Goal: Task Accomplishment & Management: Complete application form

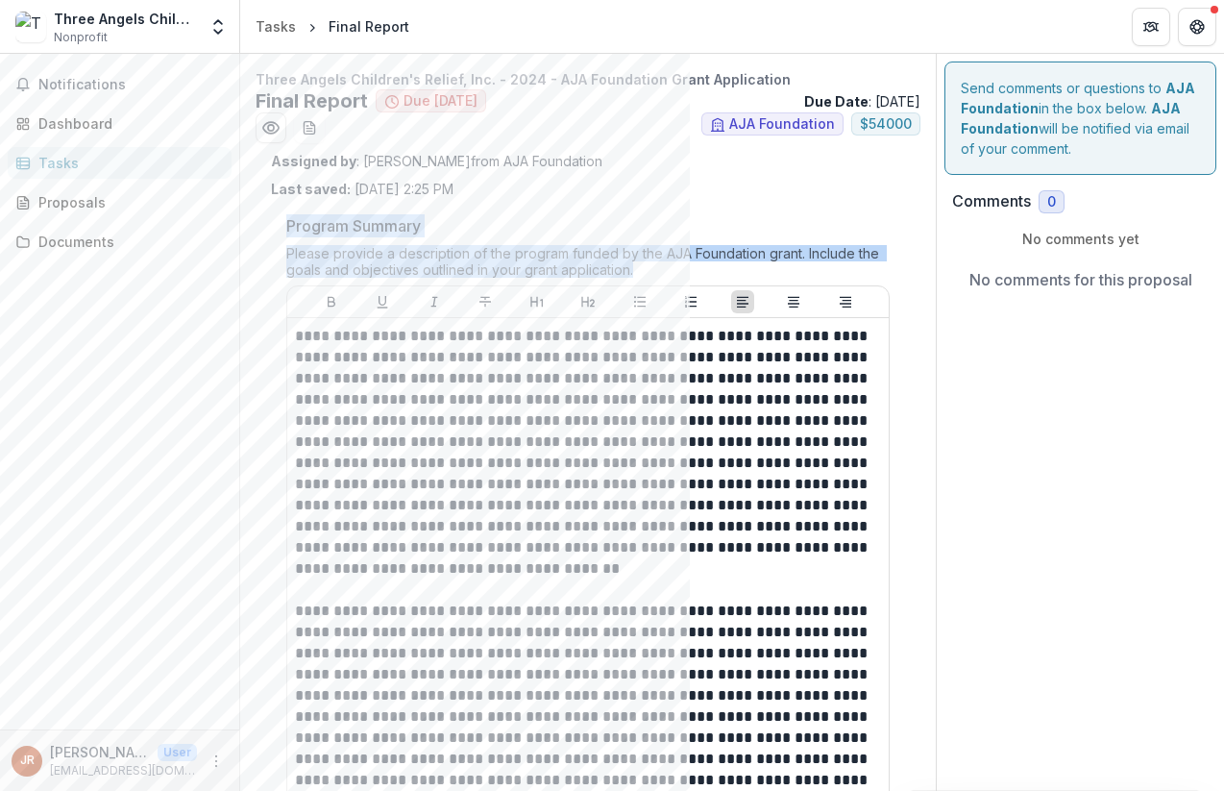
drag, startPoint x: 287, startPoint y: 227, endPoint x: 264, endPoint y: 297, distance: 73.8
copy div "Program Summary Please provide a description of the program funded by the AJA F…"
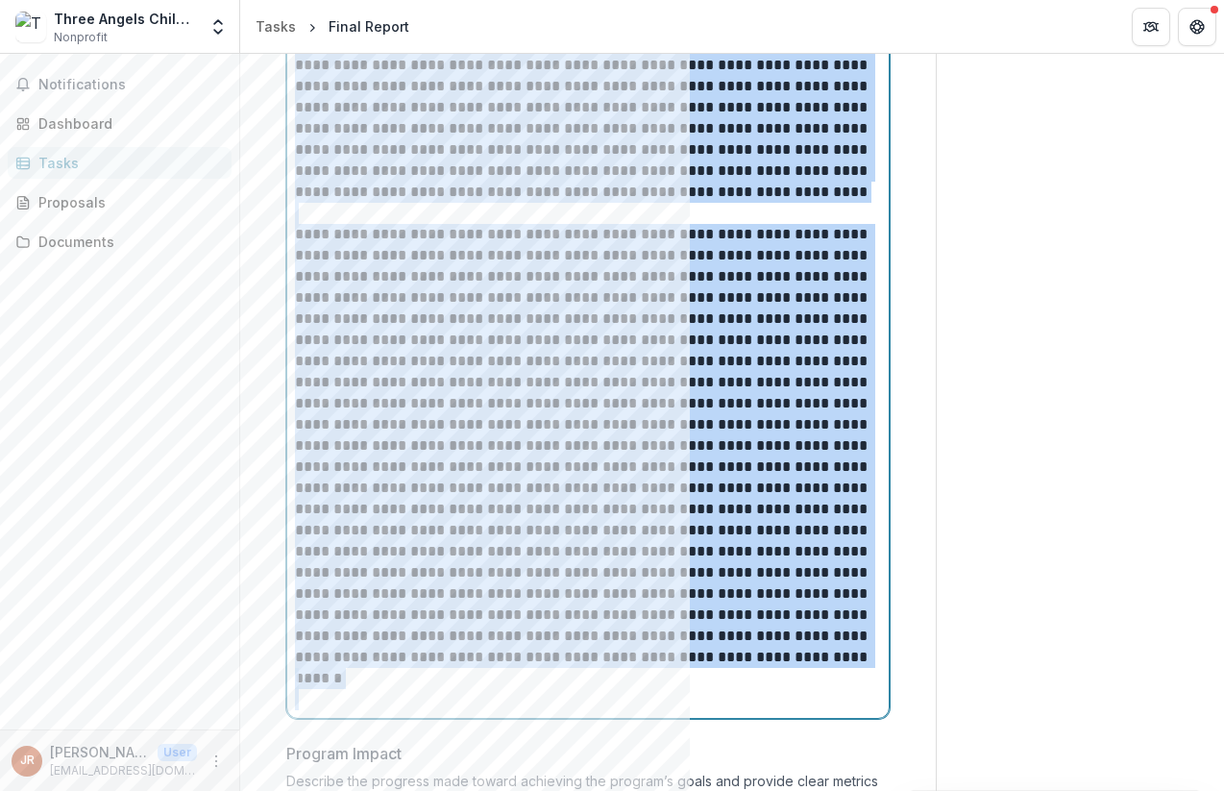
scroll to position [600, 0]
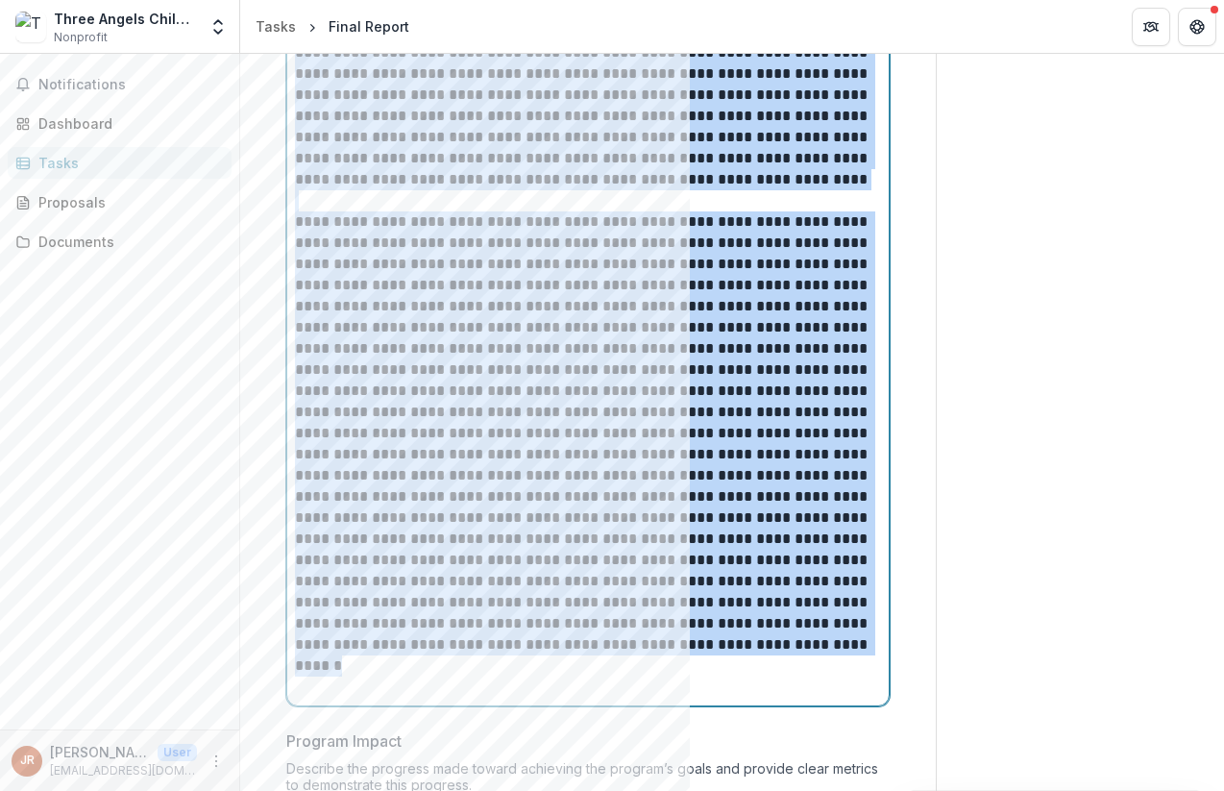
drag, startPoint x: 297, startPoint y: 339, endPoint x: 470, endPoint y: 643, distance: 349.3
click at [470, 643] on div "**********" at bounding box center [588, 211] width 586 height 972
copy div "**********"
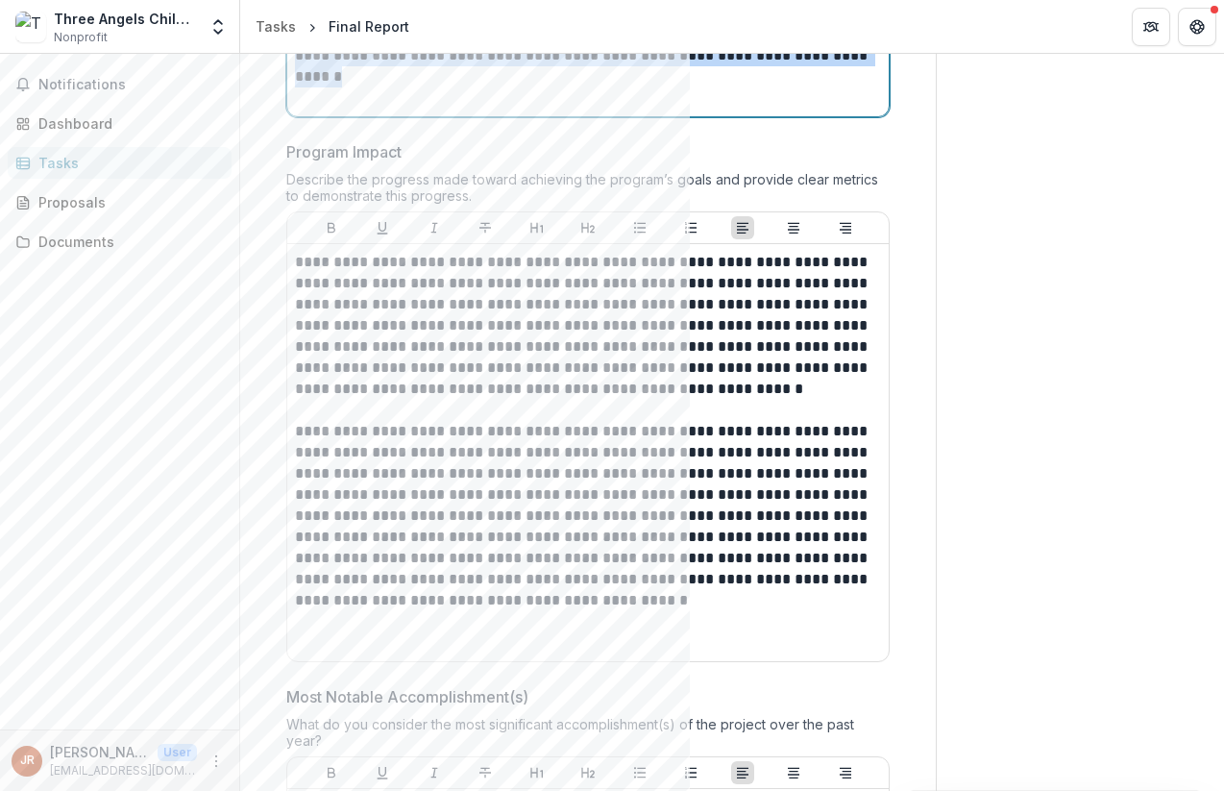
scroll to position [1193, 0]
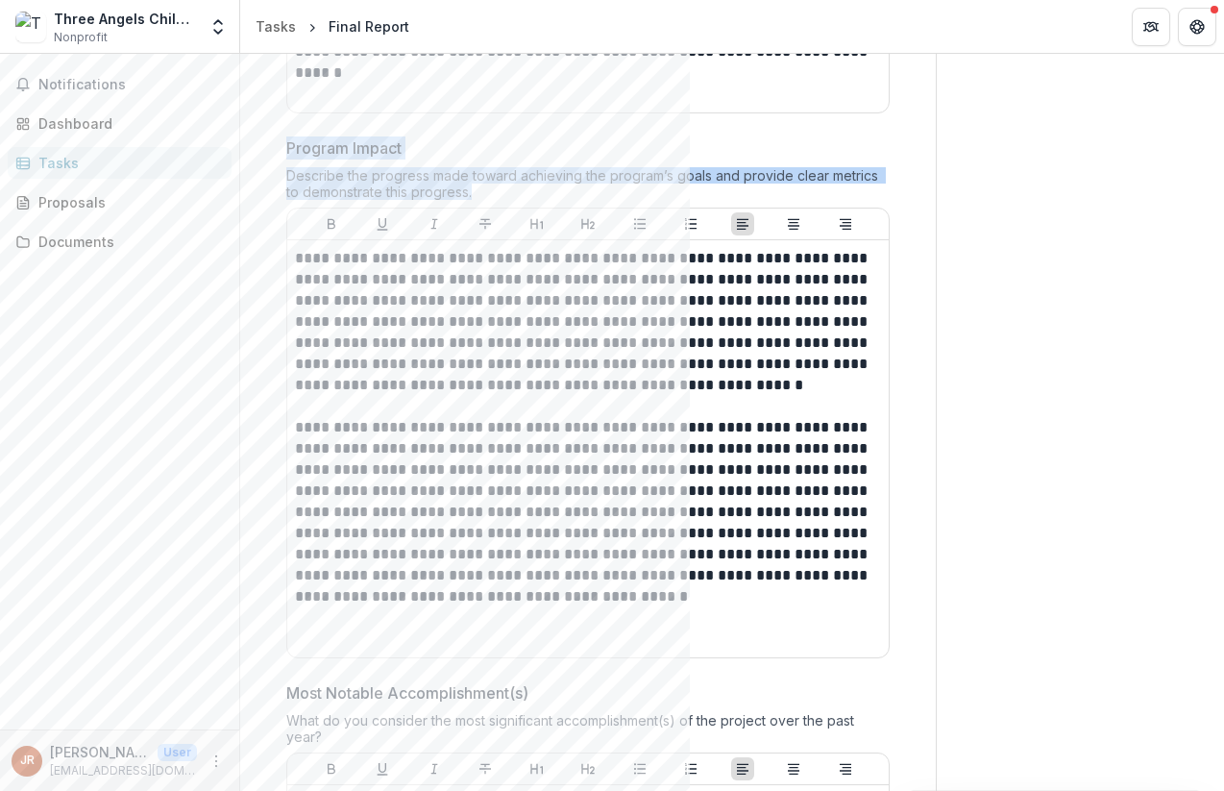
drag, startPoint x: 287, startPoint y: 147, endPoint x: 268, endPoint y: 208, distance: 64.4
copy div "Program Impact Describe the progress made toward achieving the program’s goals …"
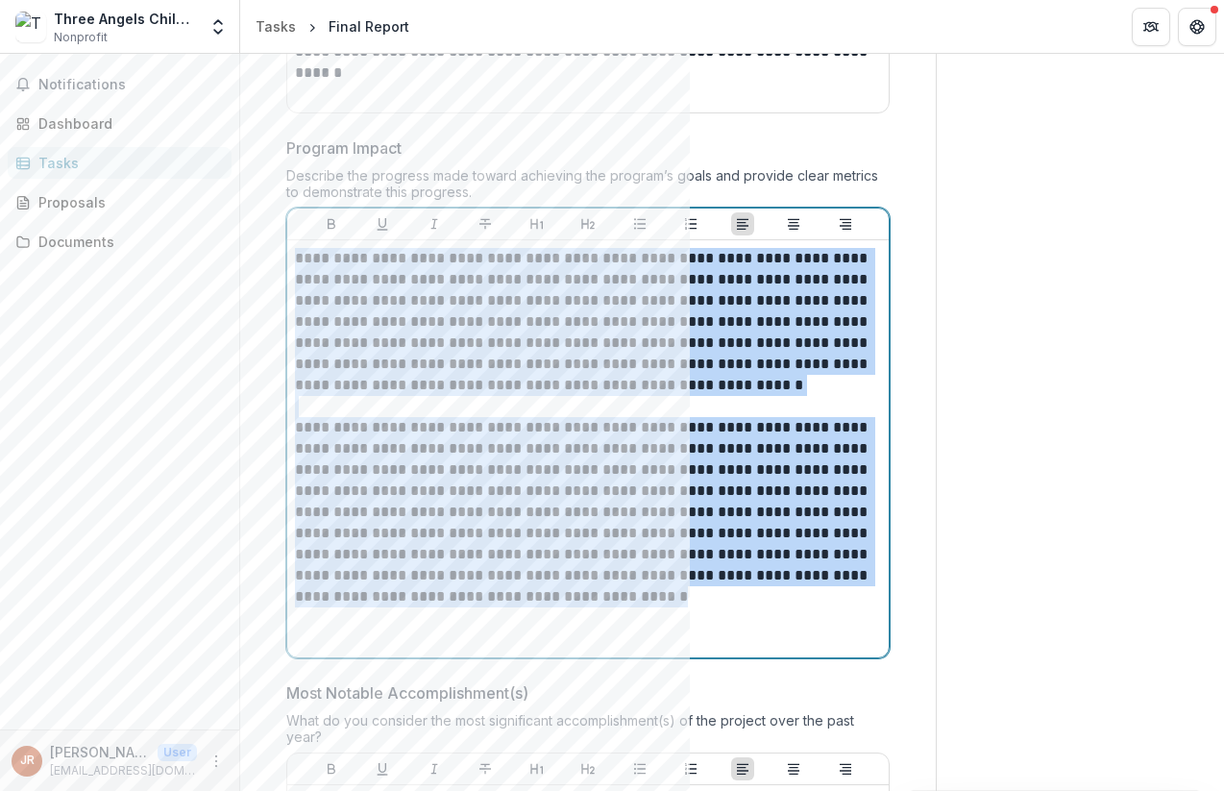
drag, startPoint x: 297, startPoint y: 260, endPoint x: 590, endPoint y: 596, distance: 445.9
click at [590, 596] on div "**********" at bounding box center [588, 448] width 586 height 401
copy div "**********"
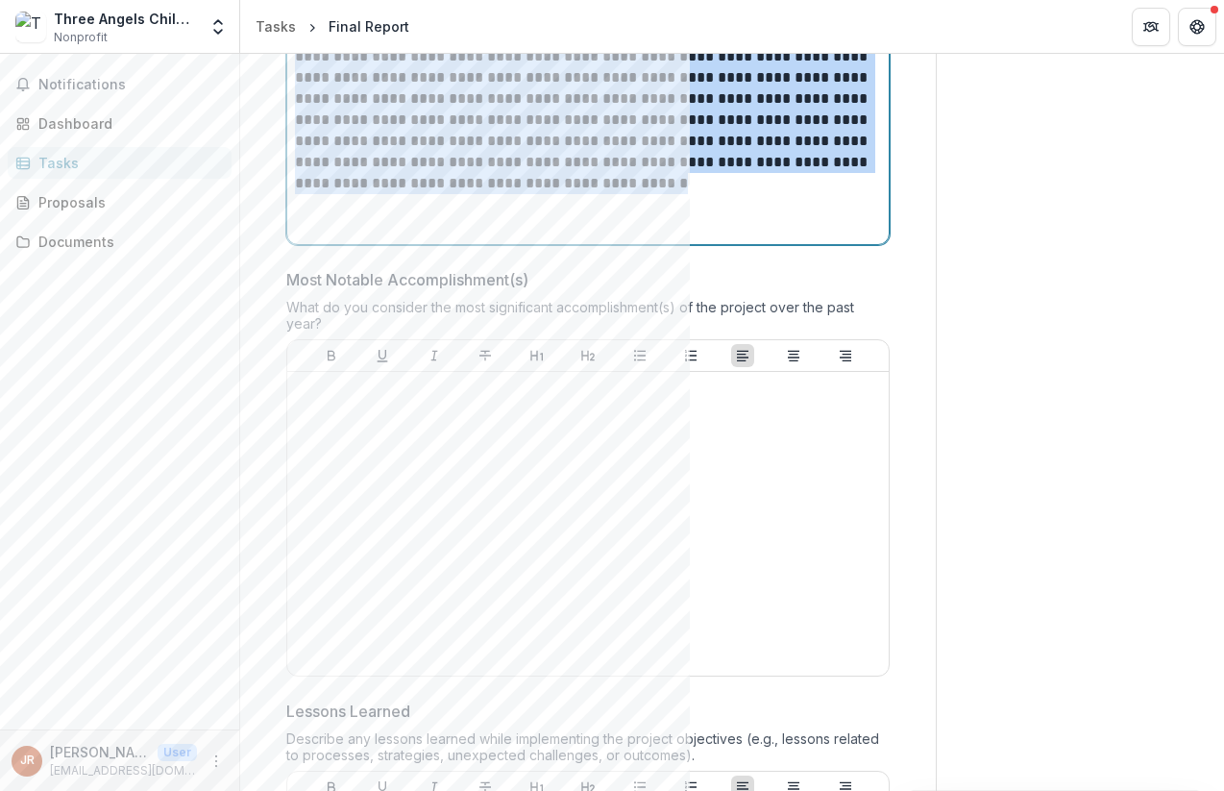
scroll to position [1715, 0]
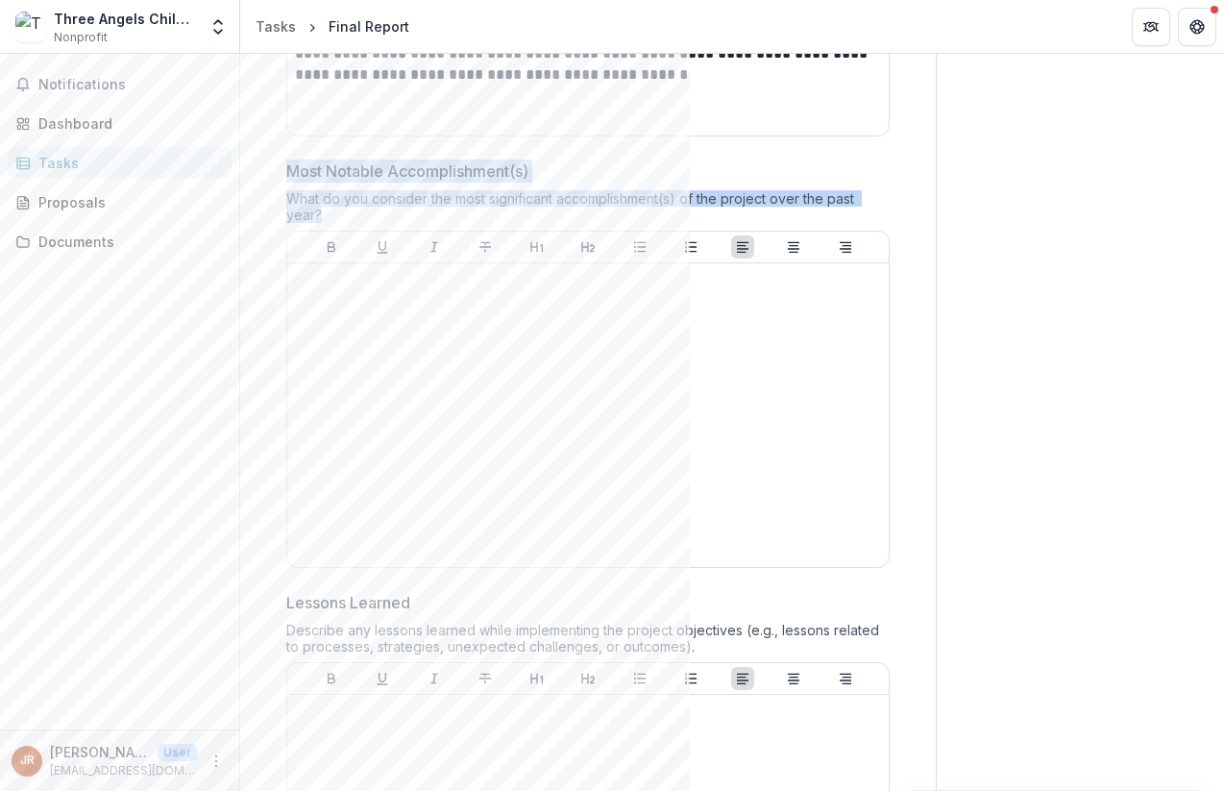
drag, startPoint x: 289, startPoint y: 170, endPoint x: 277, endPoint y: 238, distance: 69.3
copy div "Most Notable Accomplishment(s) What do you consider the most significant accomp…"
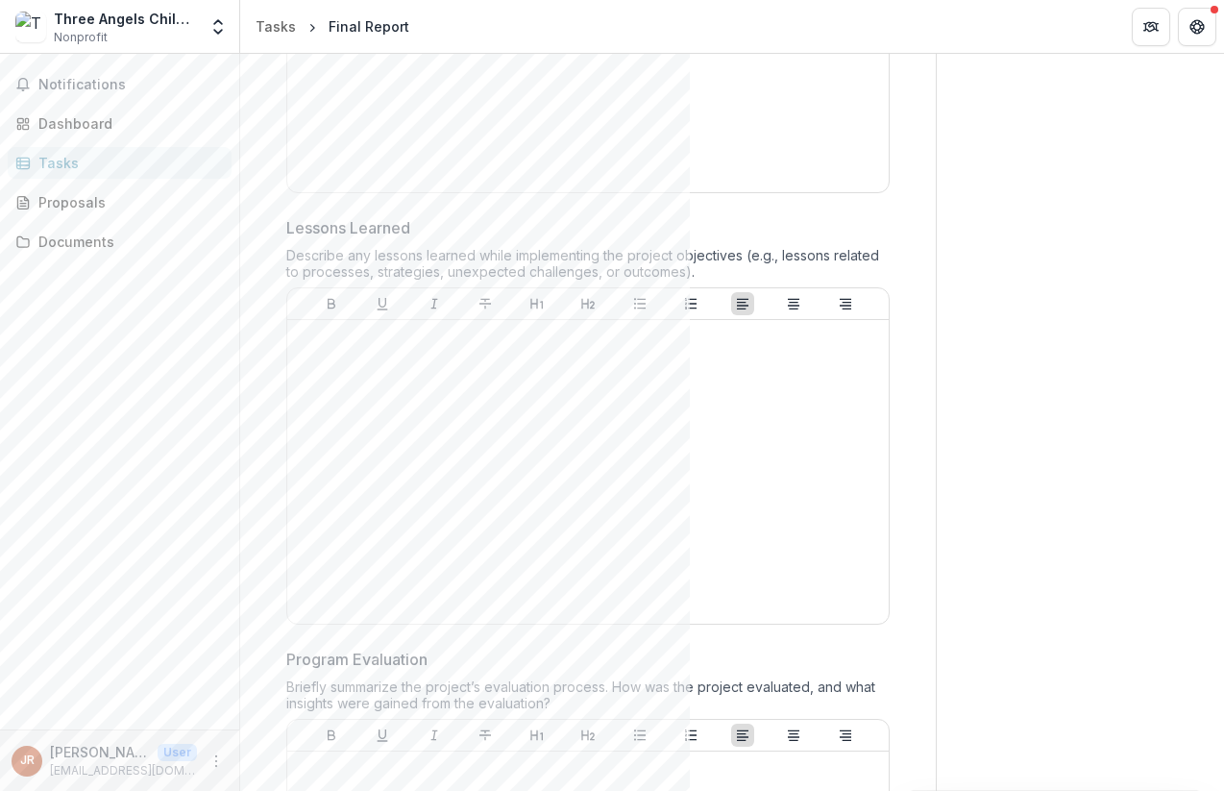
scroll to position [2225, 0]
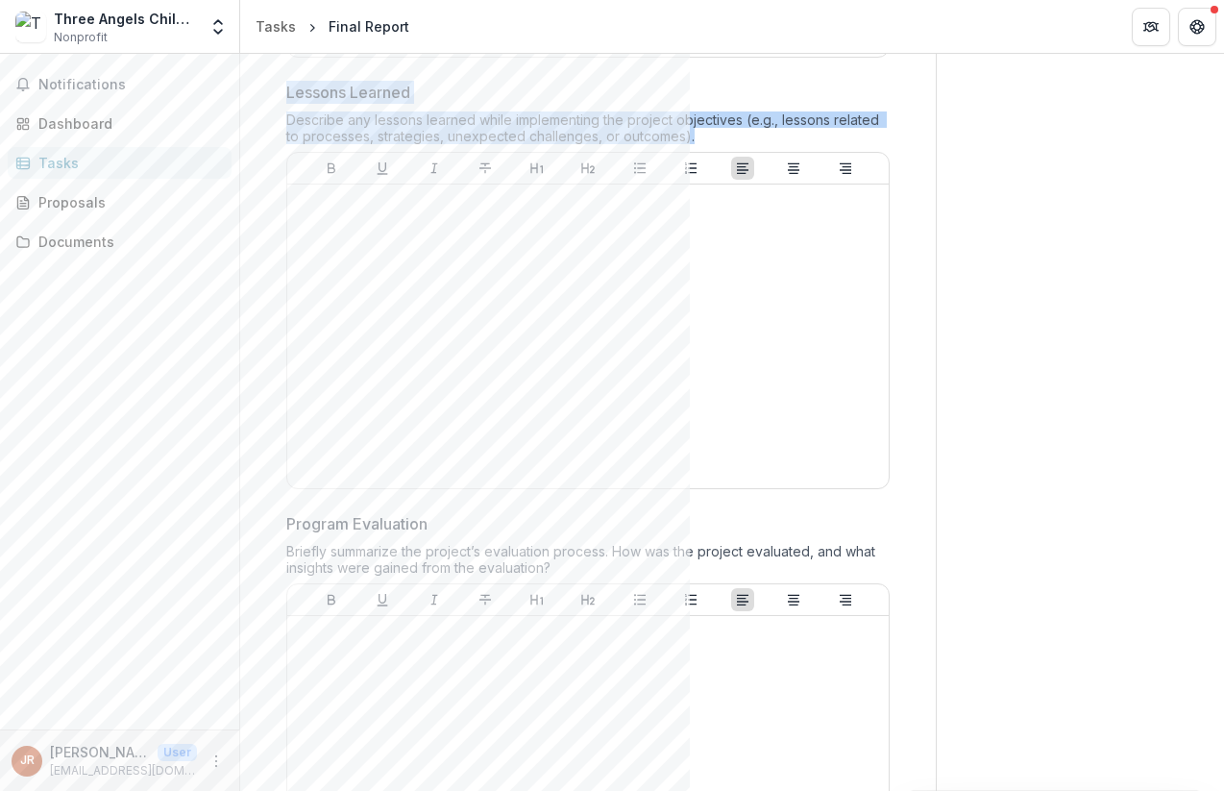
drag, startPoint x: 287, startPoint y: 93, endPoint x: 255, endPoint y: 182, distance: 95.1
click at [255, 182] on div "**********" at bounding box center [587, 580] width 665 height 5309
copy div "Lessons Learned Describe any lessons learned while implementing the project obj…"
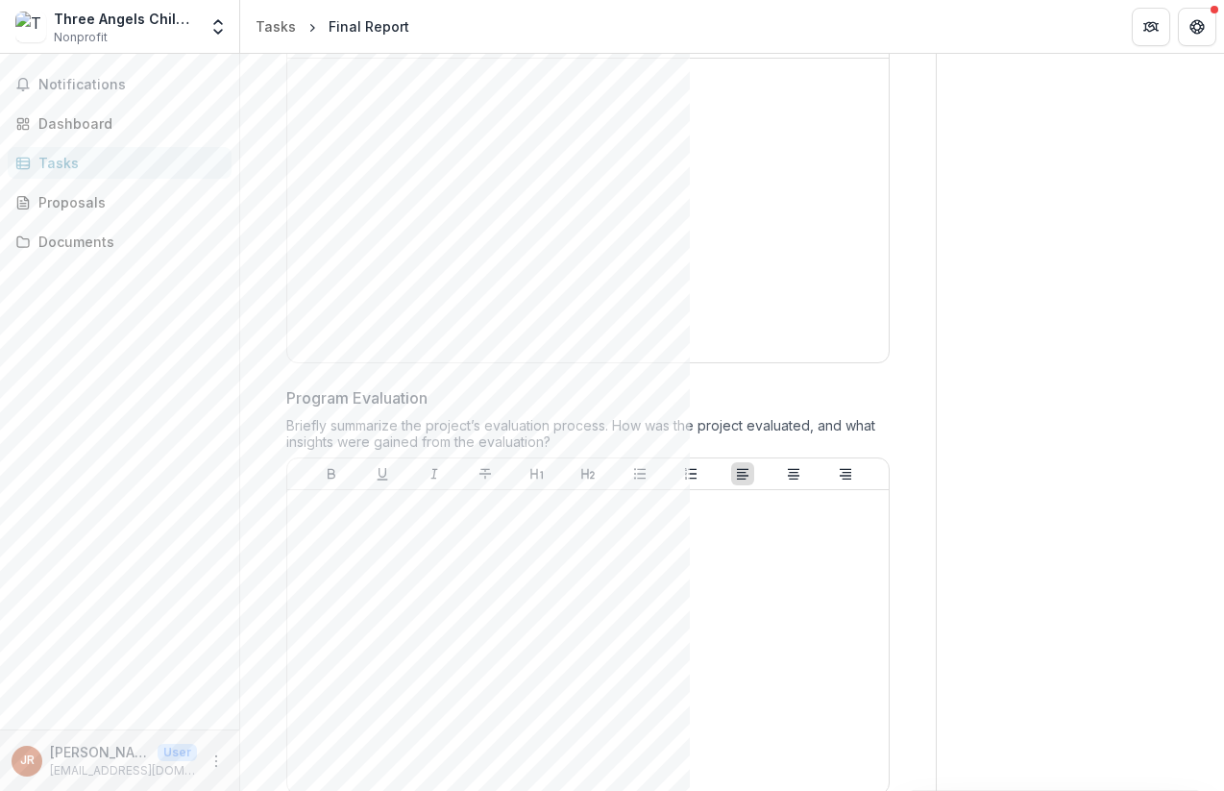
scroll to position [2442, 0]
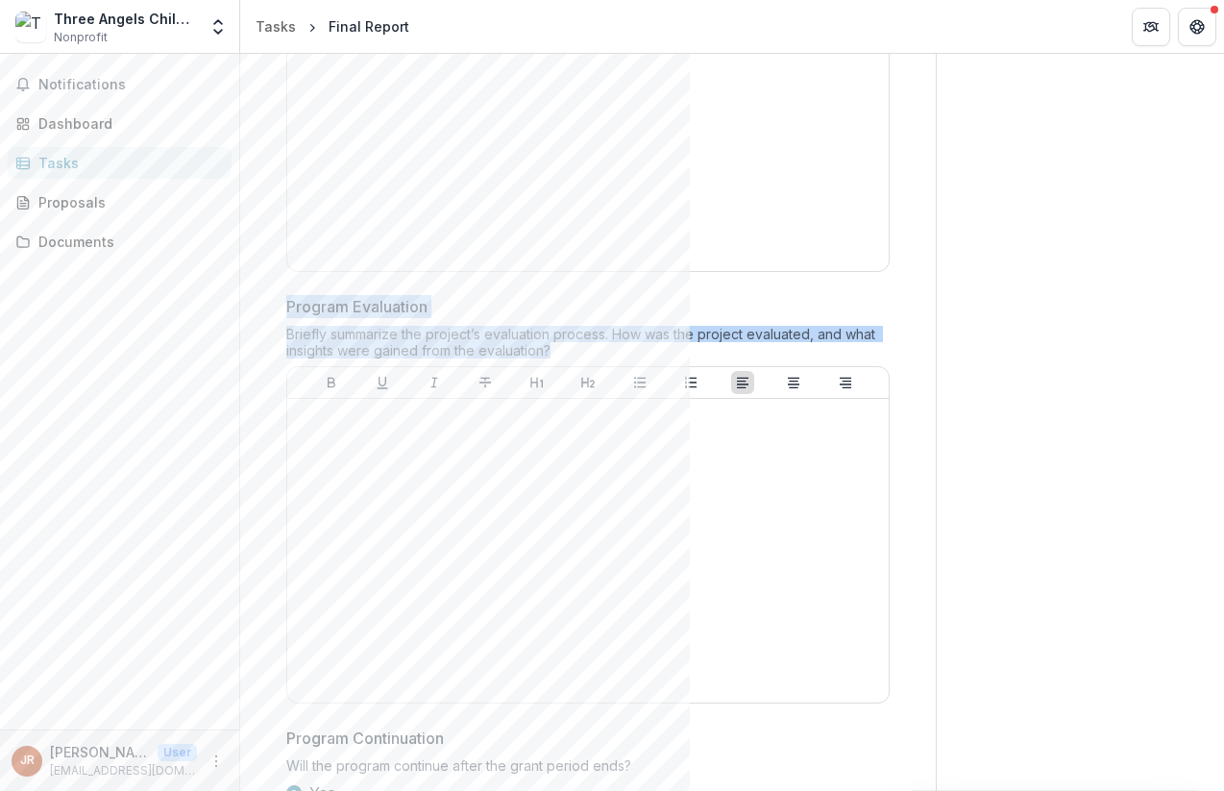
drag, startPoint x: 289, startPoint y: 304, endPoint x: 257, endPoint y: 373, distance: 75.2
click at [257, 373] on div "**********" at bounding box center [587, 363] width 665 height 5309
copy div "Program Evaluation Briefly summarize the project’s evaluation process. How was …"
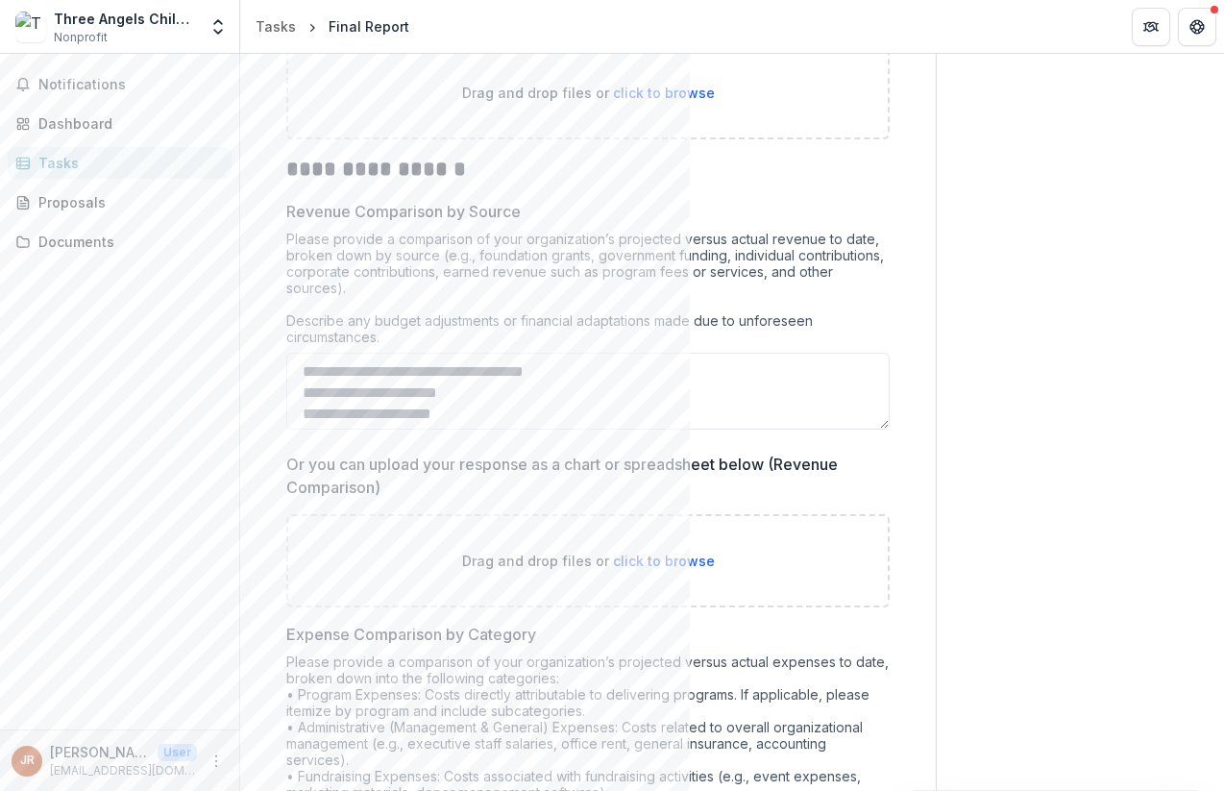
scroll to position [4015, 0]
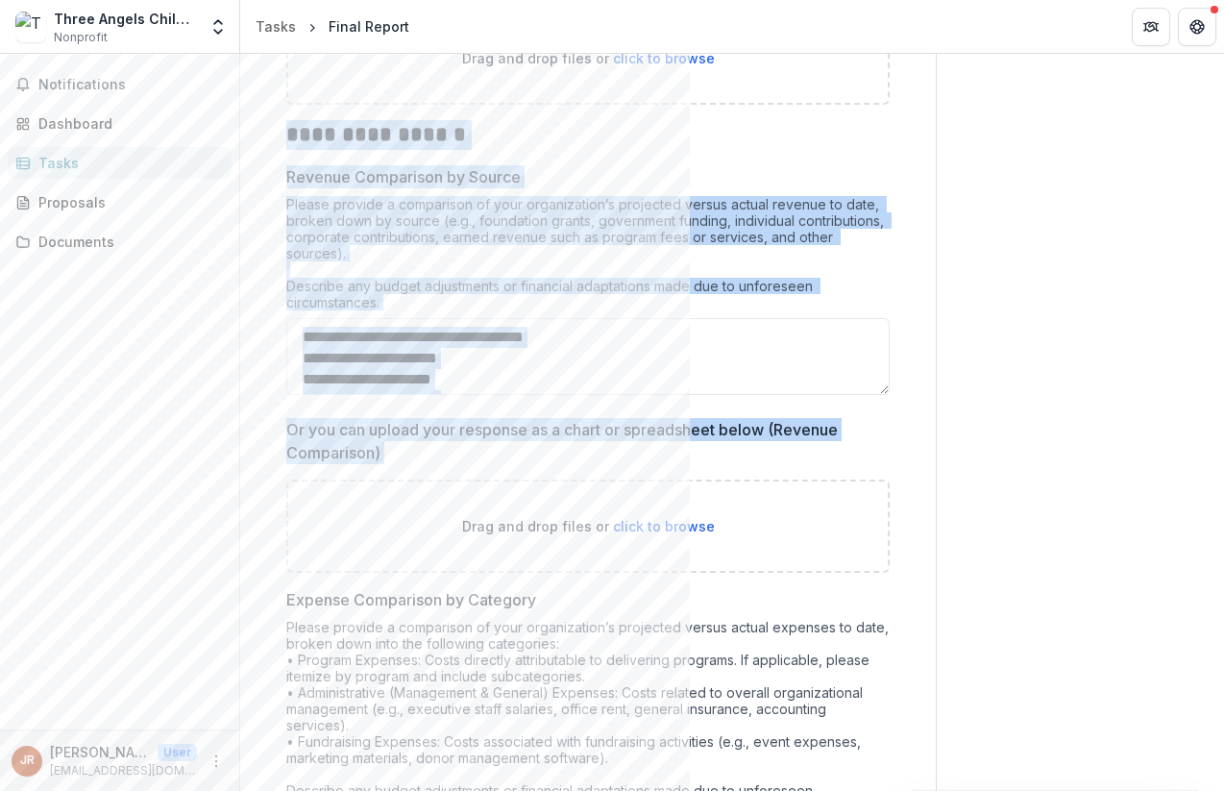
drag, startPoint x: 285, startPoint y: 134, endPoint x: 255, endPoint y: 480, distance: 347.1
copy div "**********"
click at [340, 207] on div "Please provide a comparison of your organization’s projected versus actual reve…" at bounding box center [587, 257] width 603 height 122
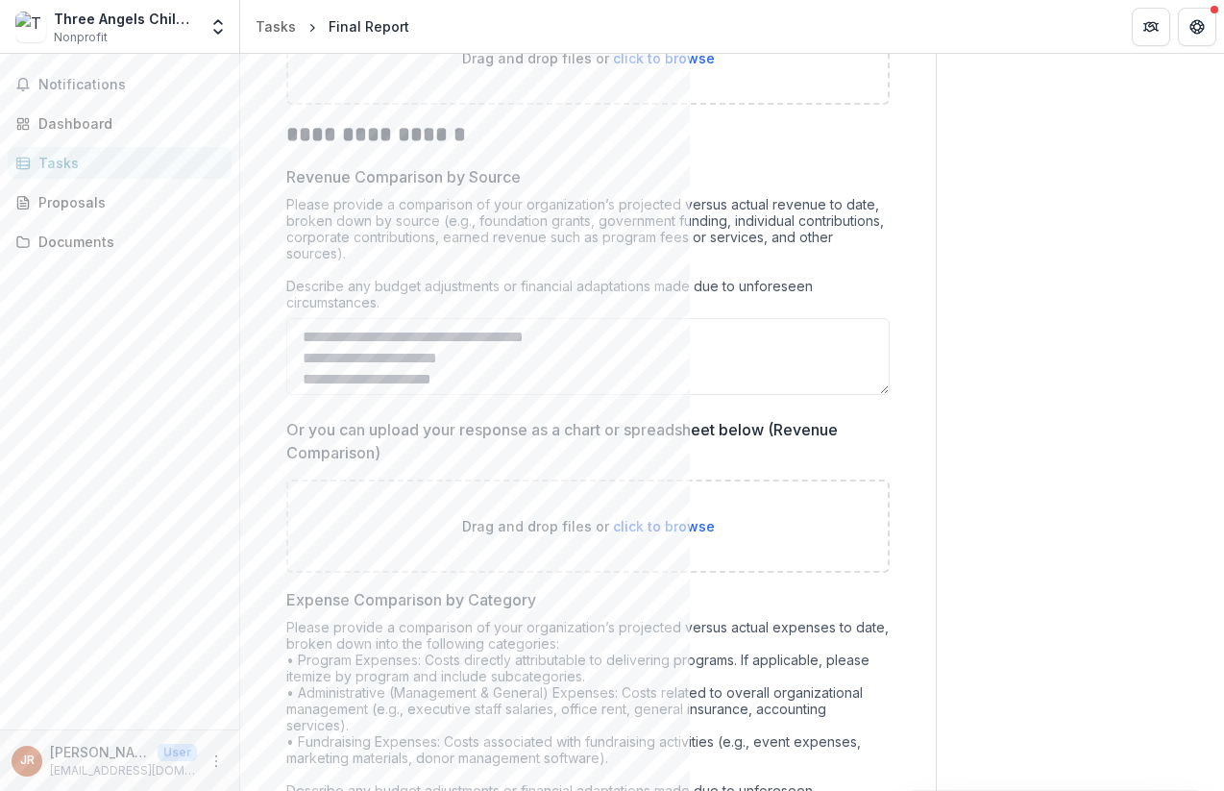
click at [290, 173] on p "Revenue Comparison by Source" at bounding box center [403, 176] width 234 height 23
click at [290, 318] on textarea "Revenue Comparison by Source" at bounding box center [587, 356] width 603 height 77
click at [346, 341] on textarea "Revenue Comparison by Source" at bounding box center [587, 356] width 603 height 77
click at [298, 175] on p "Revenue Comparison by Source" at bounding box center [403, 176] width 234 height 23
click at [298, 318] on textarea "Revenue Comparison by Source" at bounding box center [587, 356] width 603 height 77
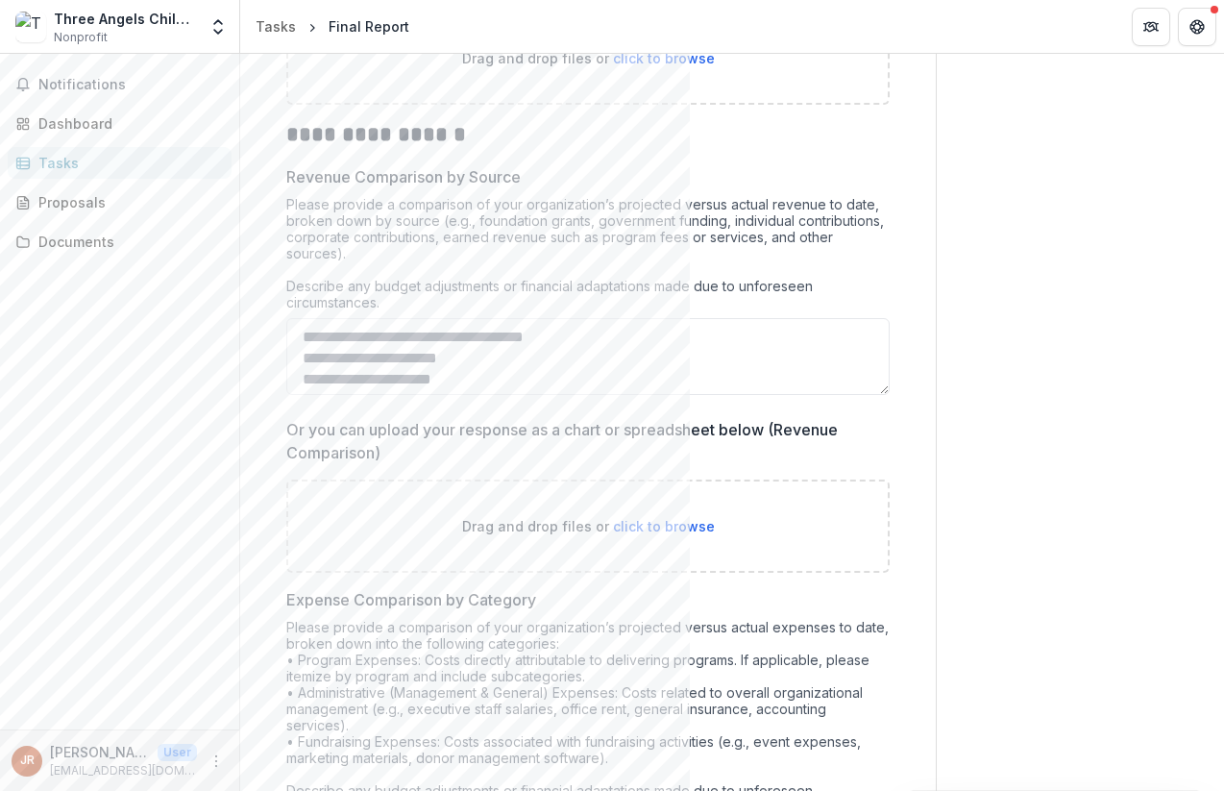
click at [293, 177] on p "Revenue Comparison by Source" at bounding box center [403, 176] width 234 height 23
click at [293, 318] on textarea "Revenue Comparison by Source" at bounding box center [587, 356] width 603 height 77
drag, startPoint x: 287, startPoint y: 176, endPoint x: 258, endPoint y: 318, distance: 145.0
copy p "Revenue Comparison by Source"
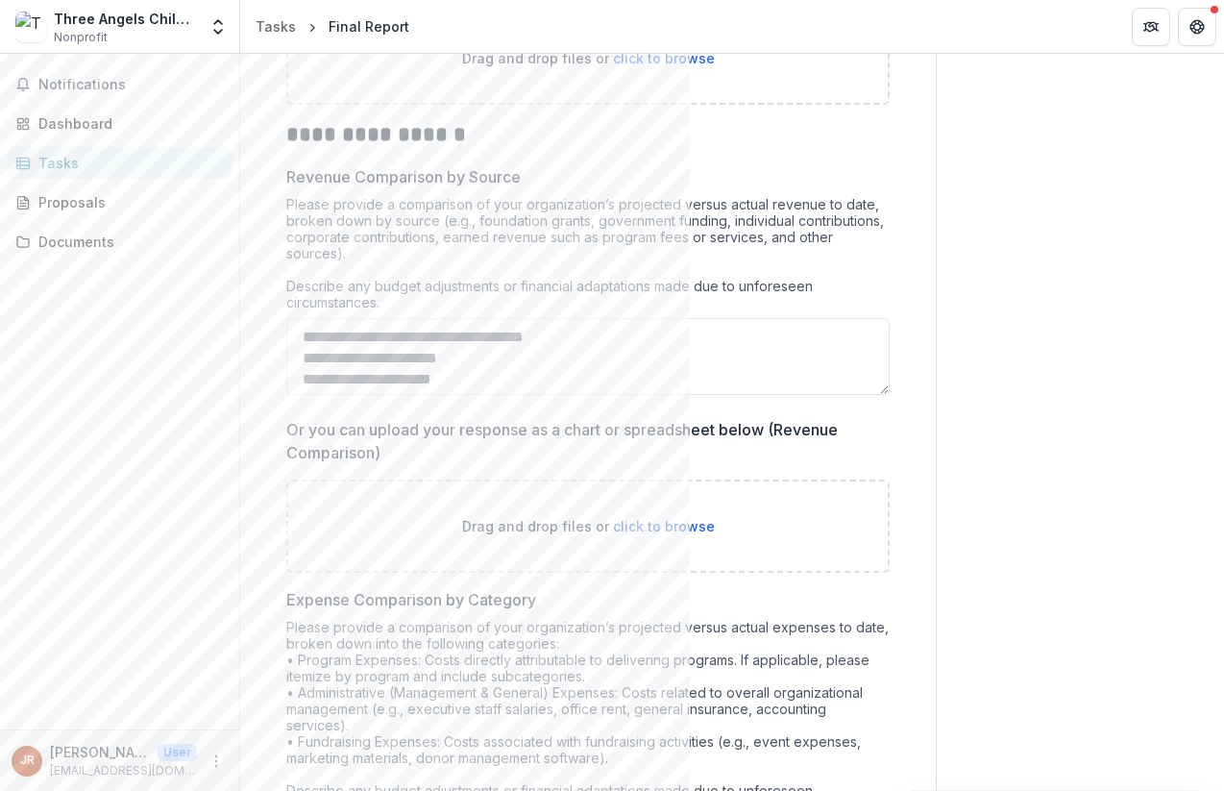
drag, startPoint x: 492, startPoint y: 382, endPoint x: 280, endPoint y: 342, distance: 215.1
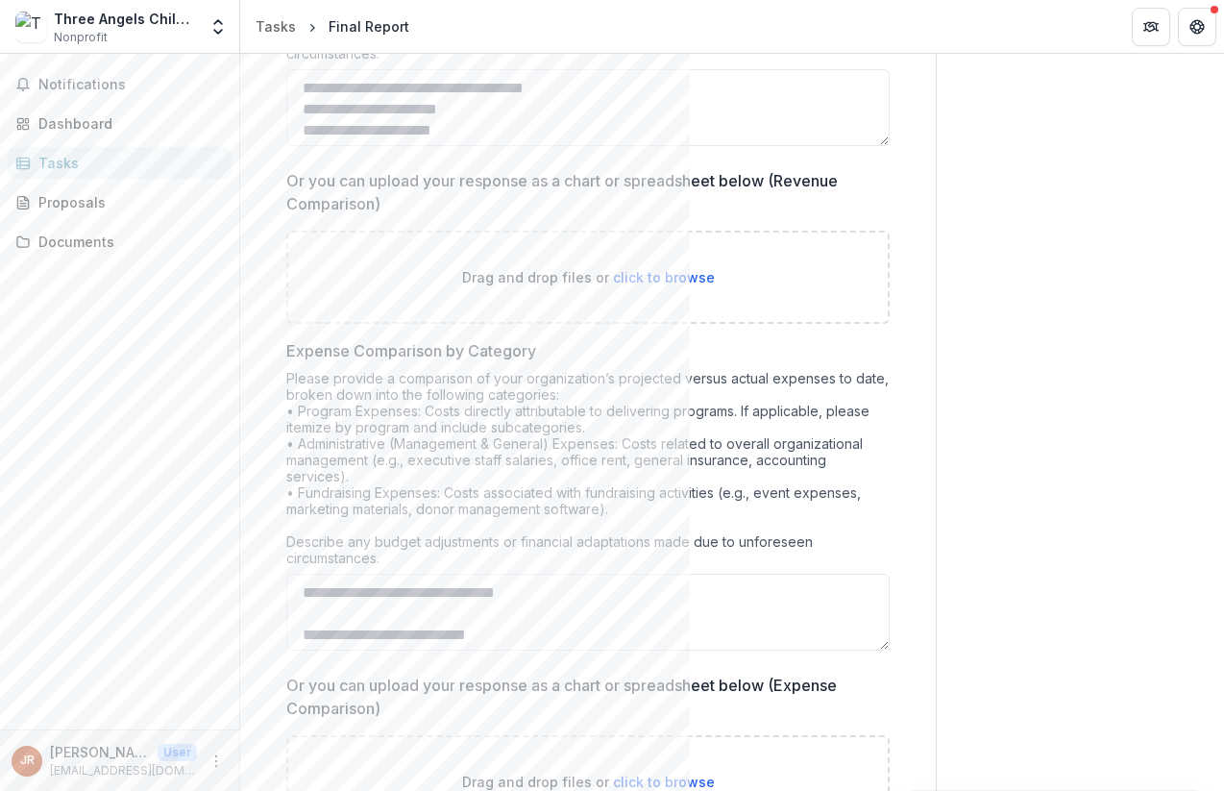
scroll to position [4268, 0]
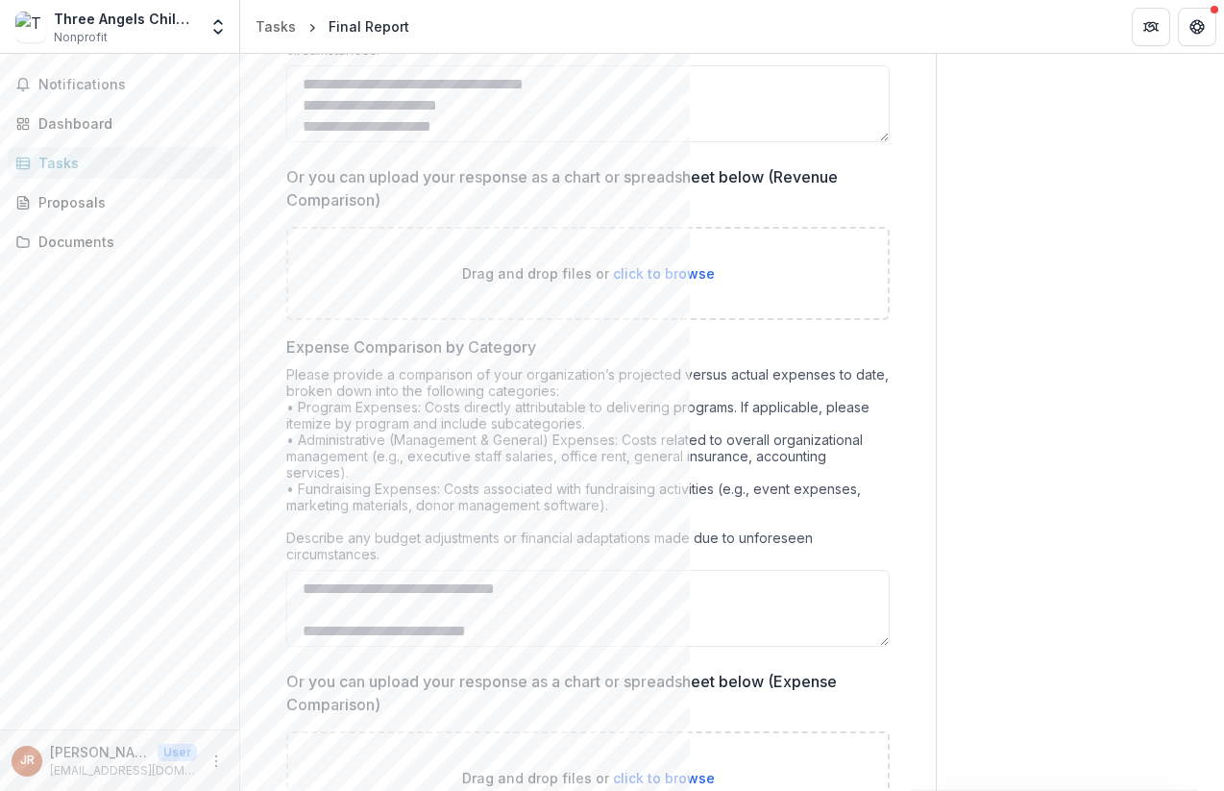
click at [291, 173] on p "Or you can upload your response as a chart or spreadsheet below (Revenue Compar…" at bounding box center [582, 188] width 592 height 46
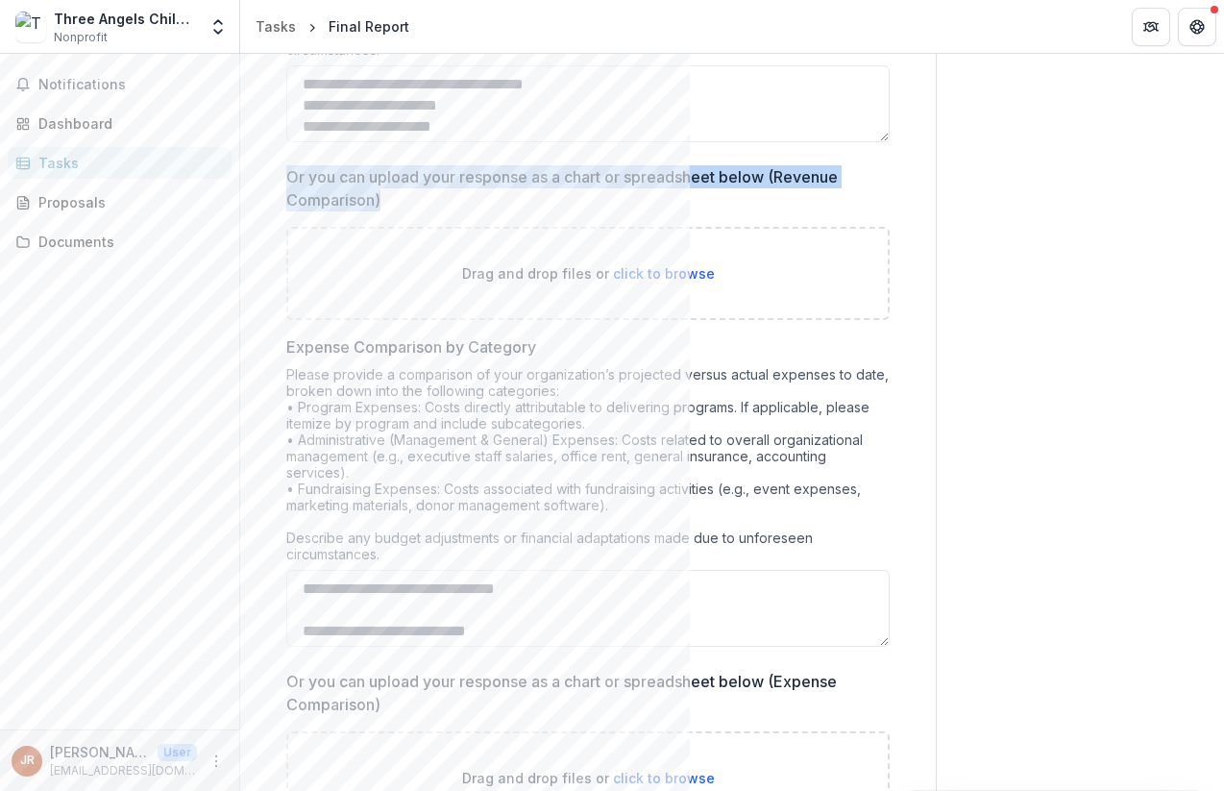
drag, startPoint x: 283, startPoint y: 178, endPoint x: 381, endPoint y: 206, distance: 101.9
copy p "Or you can upload your response as a chart or spreadsheet below (Revenue Compar…"
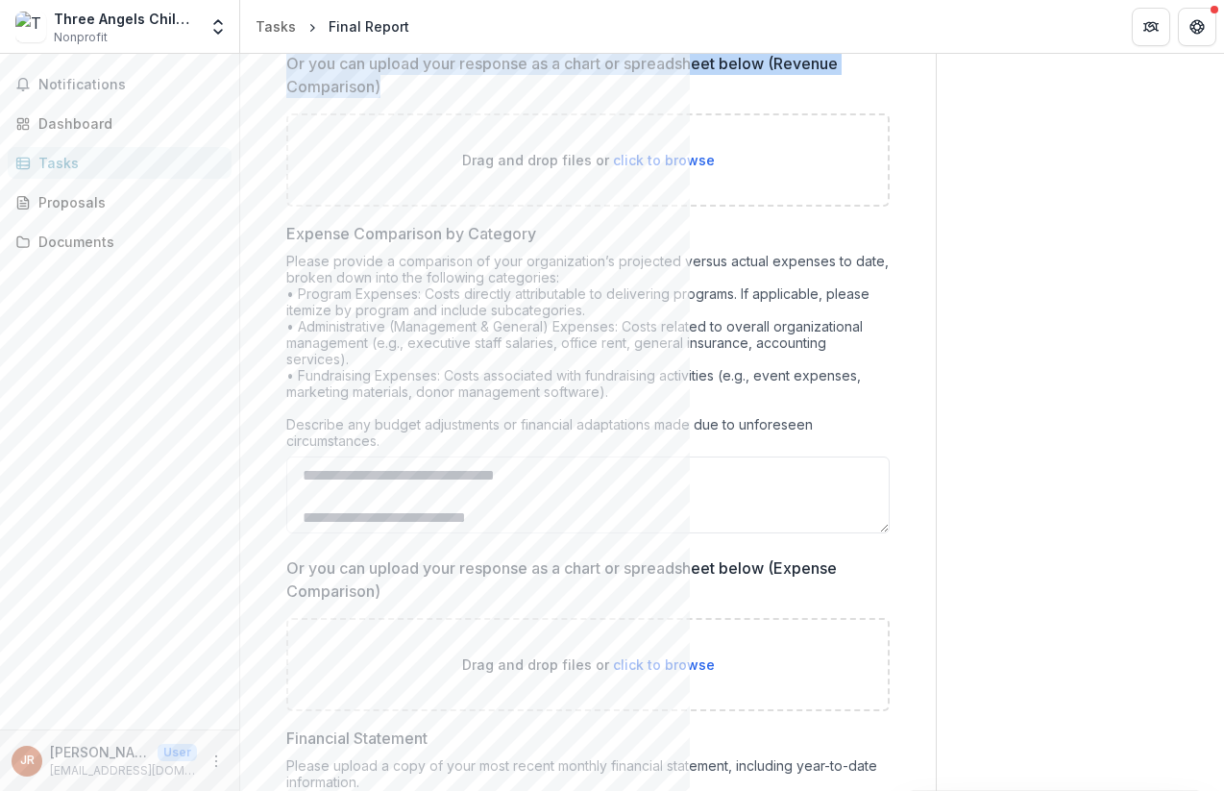
scroll to position [4411, 0]
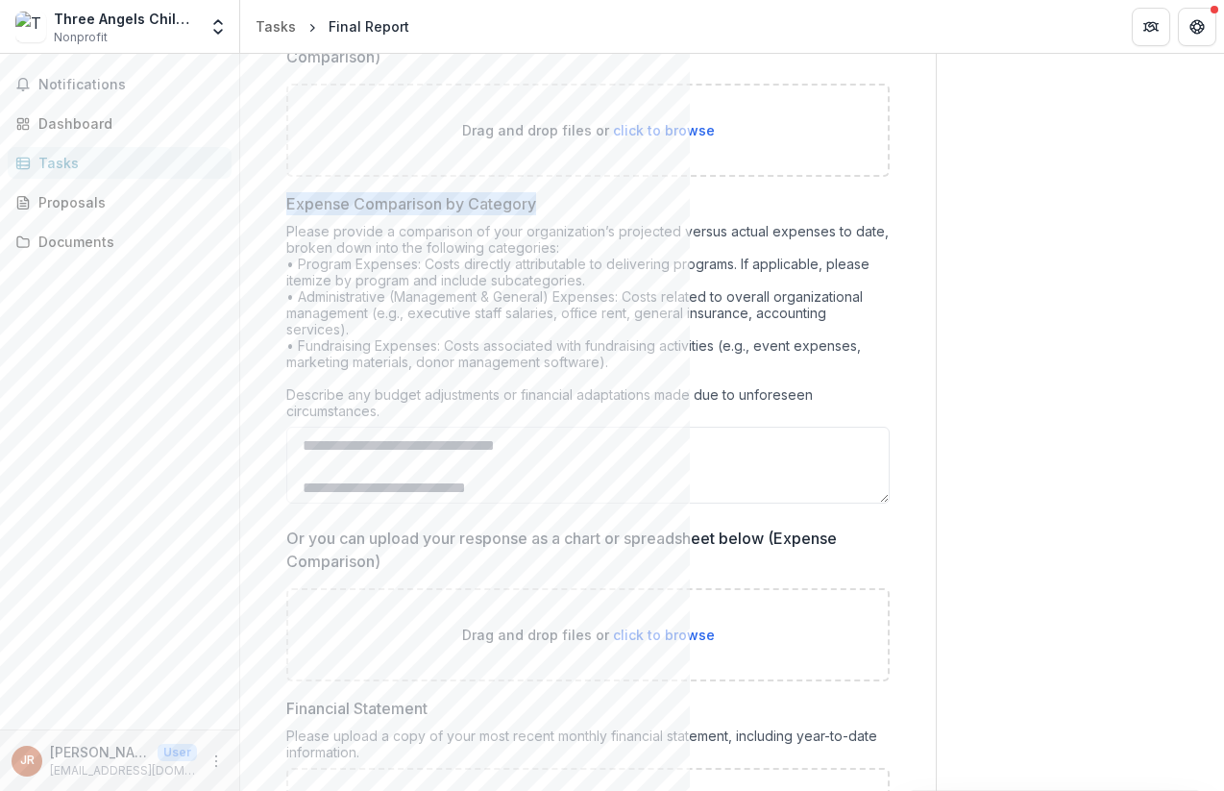
drag, startPoint x: 286, startPoint y: 201, endPoint x: 265, endPoint y: 453, distance: 253.5
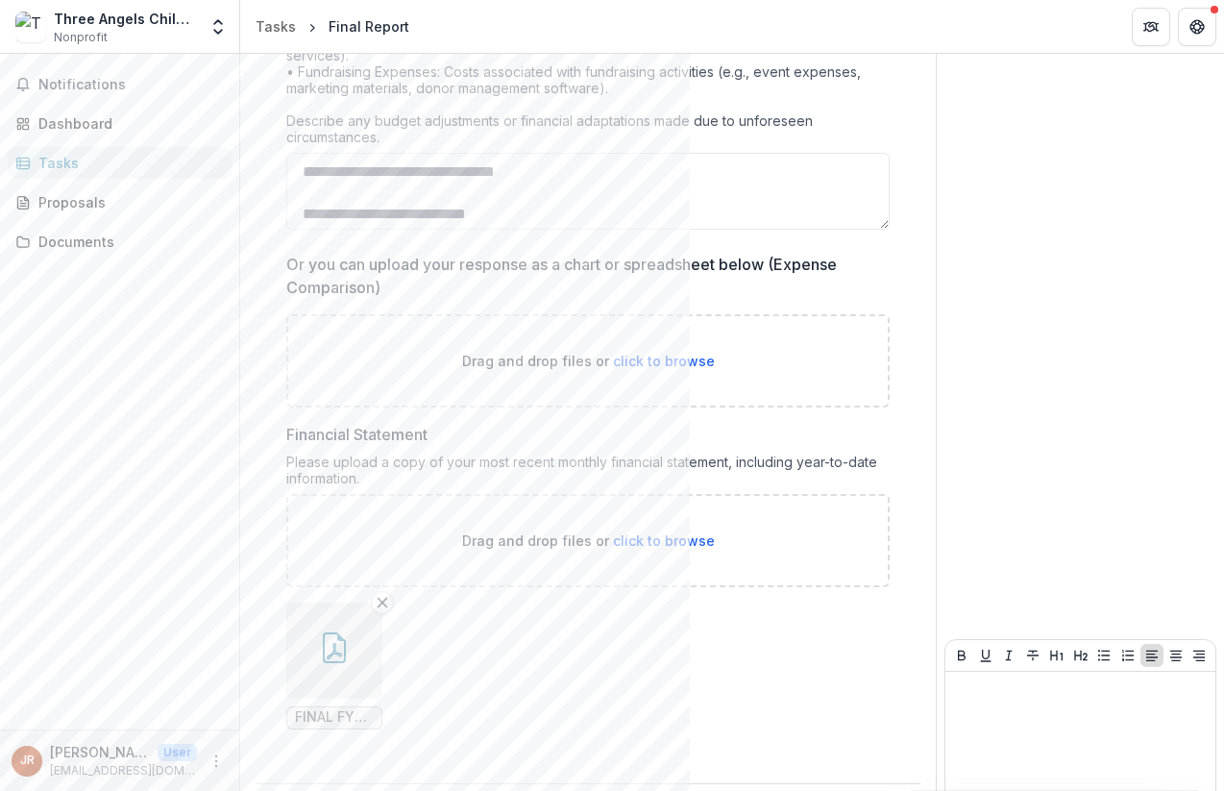
scroll to position [4685, 0]
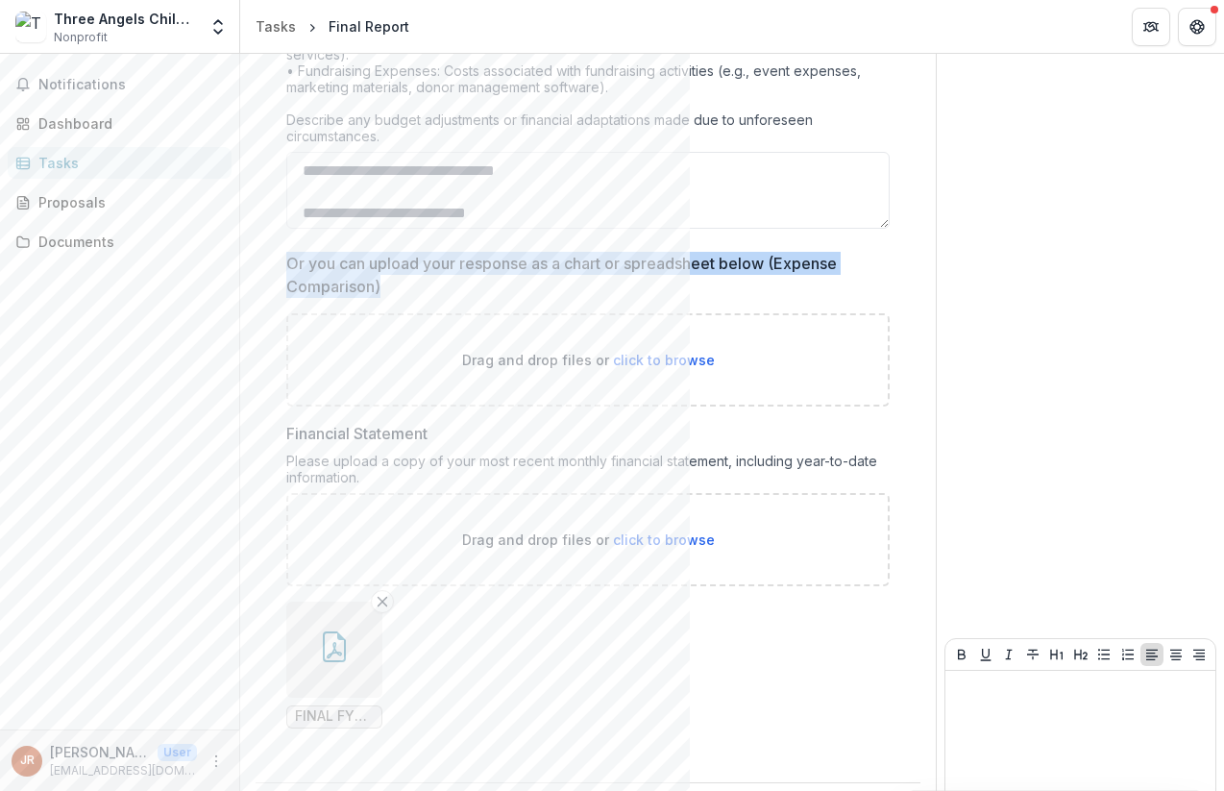
drag, startPoint x: 287, startPoint y: 259, endPoint x: 380, endPoint y: 285, distance: 96.7
click at [380, 285] on p "Or you can upload your response as a chart or spreadsheet below (Expense Compar…" at bounding box center [582, 275] width 592 height 46
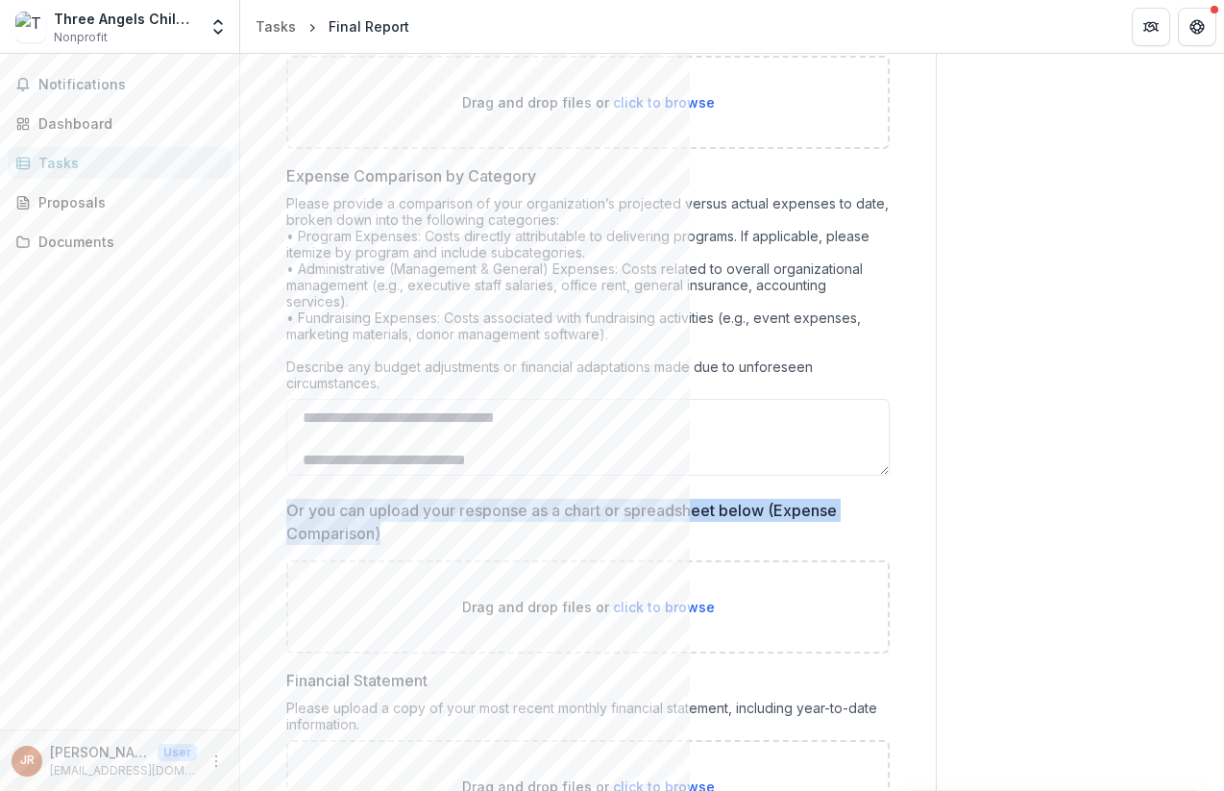
scroll to position [4739, 0]
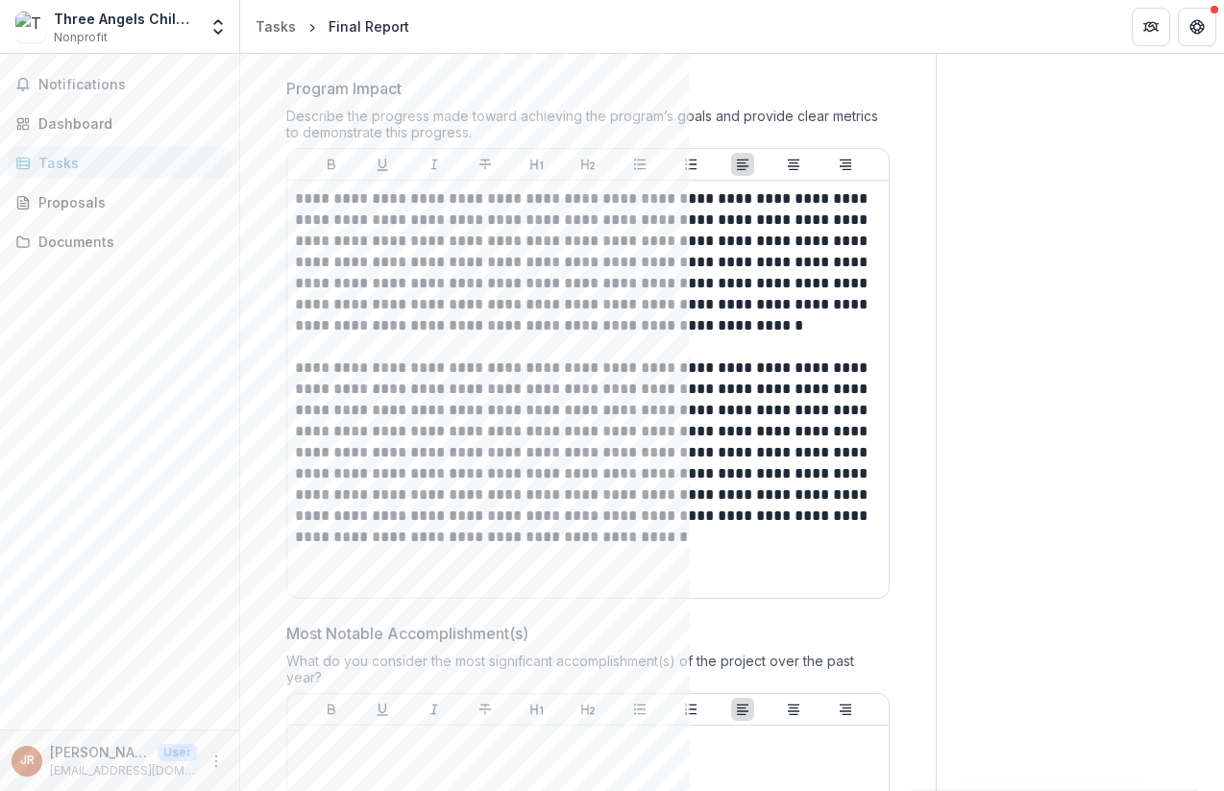
scroll to position [1253, 0]
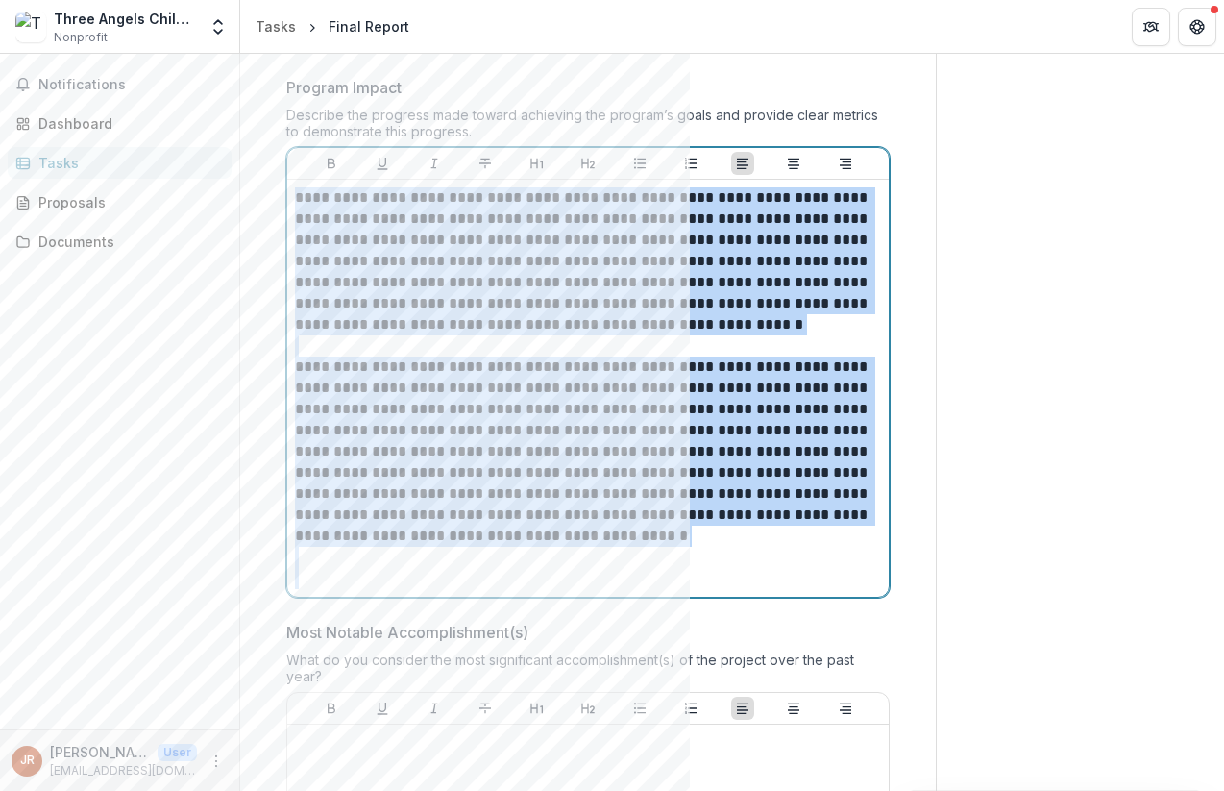
drag, startPoint x: 542, startPoint y: 534, endPoint x: 604, endPoint y: 631, distance: 115.4
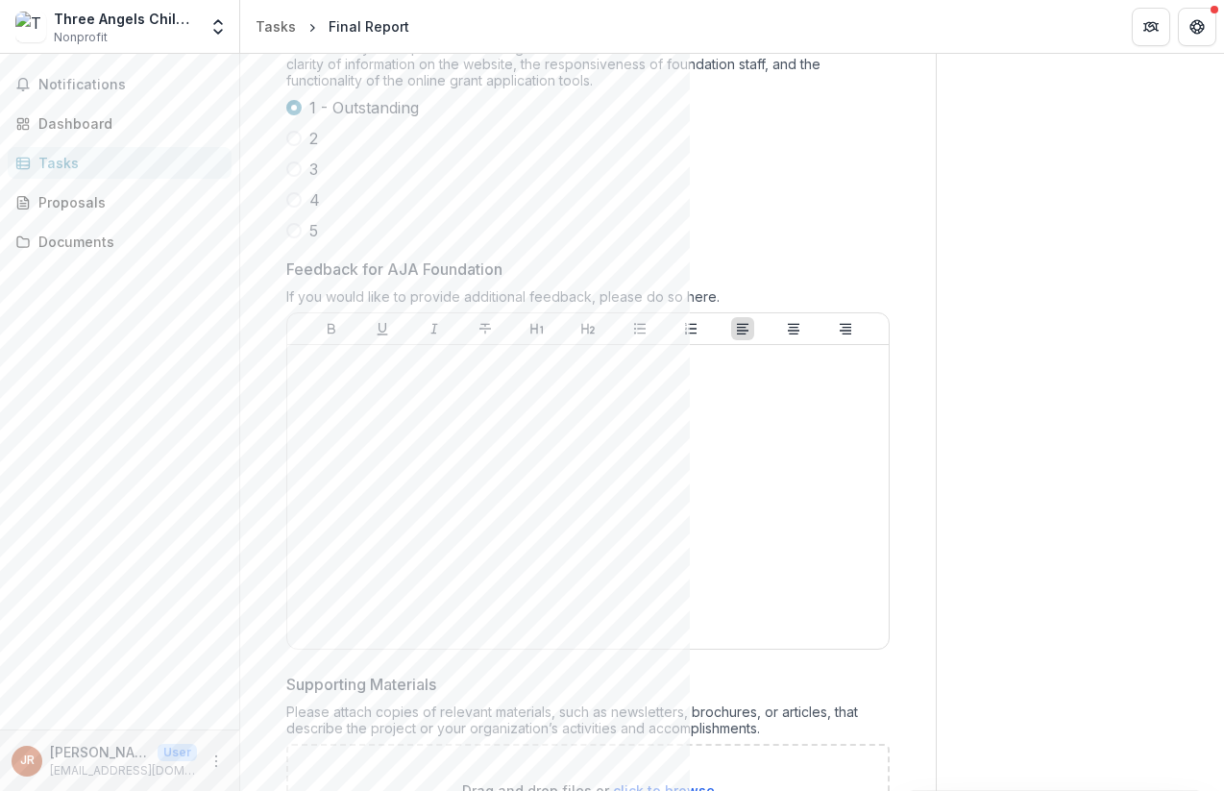
scroll to position [2497, 0]
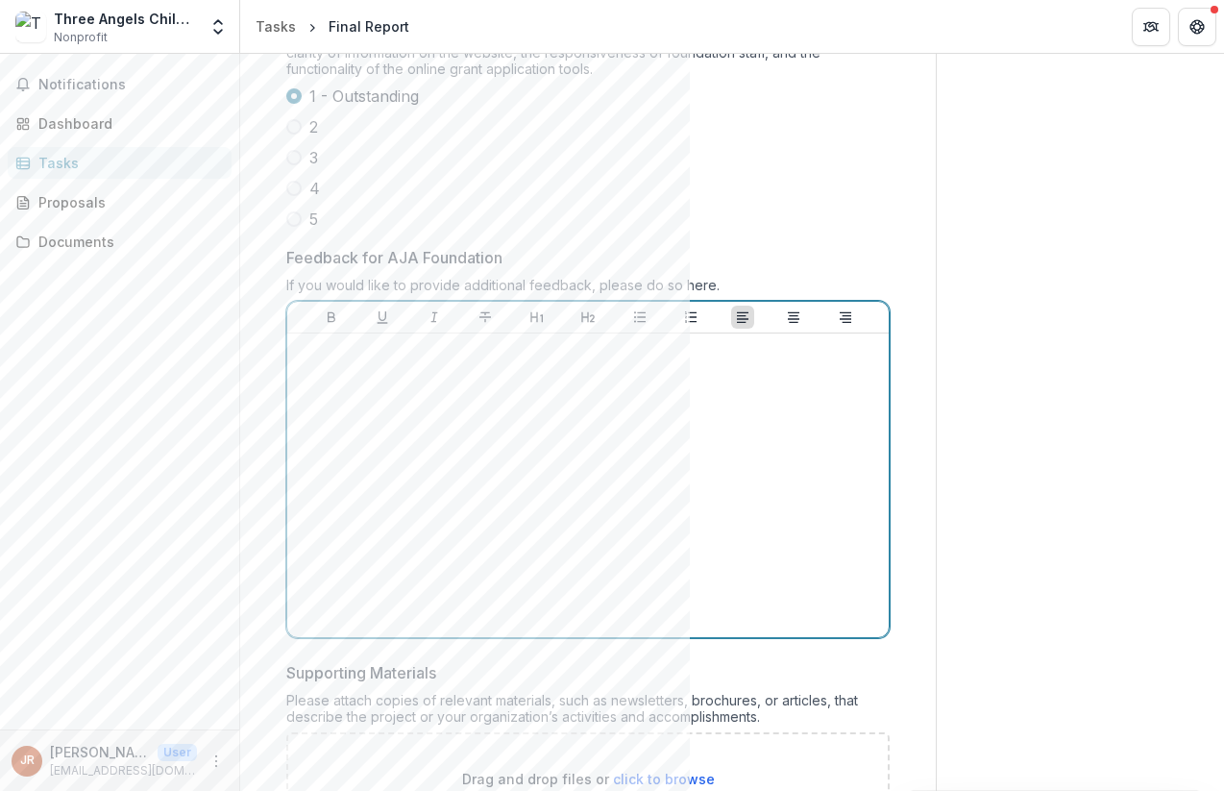
click at [349, 384] on div at bounding box center [588, 485] width 586 height 288
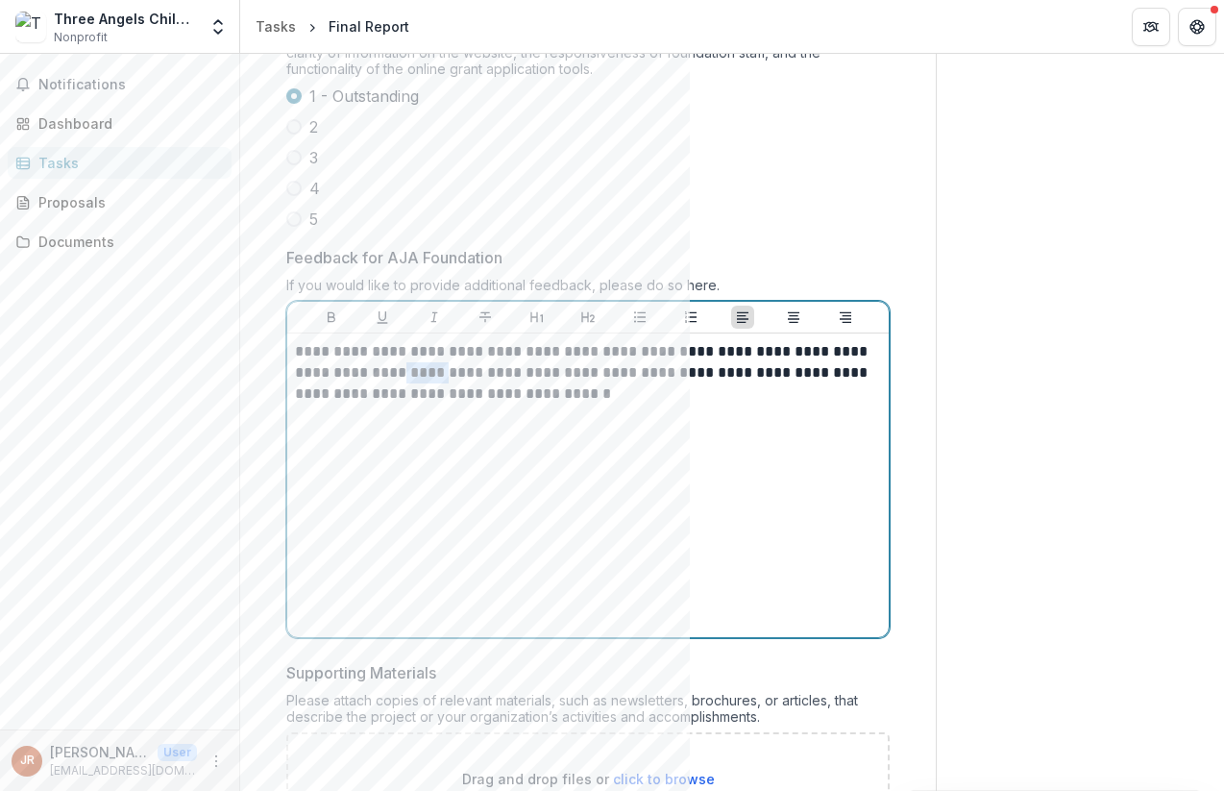
drag, startPoint x: 389, startPoint y: 379, endPoint x: 433, endPoint y: 379, distance: 44.2
click at [433, 379] on p "**********" at bounding box center [585, 372] width 580 height 63
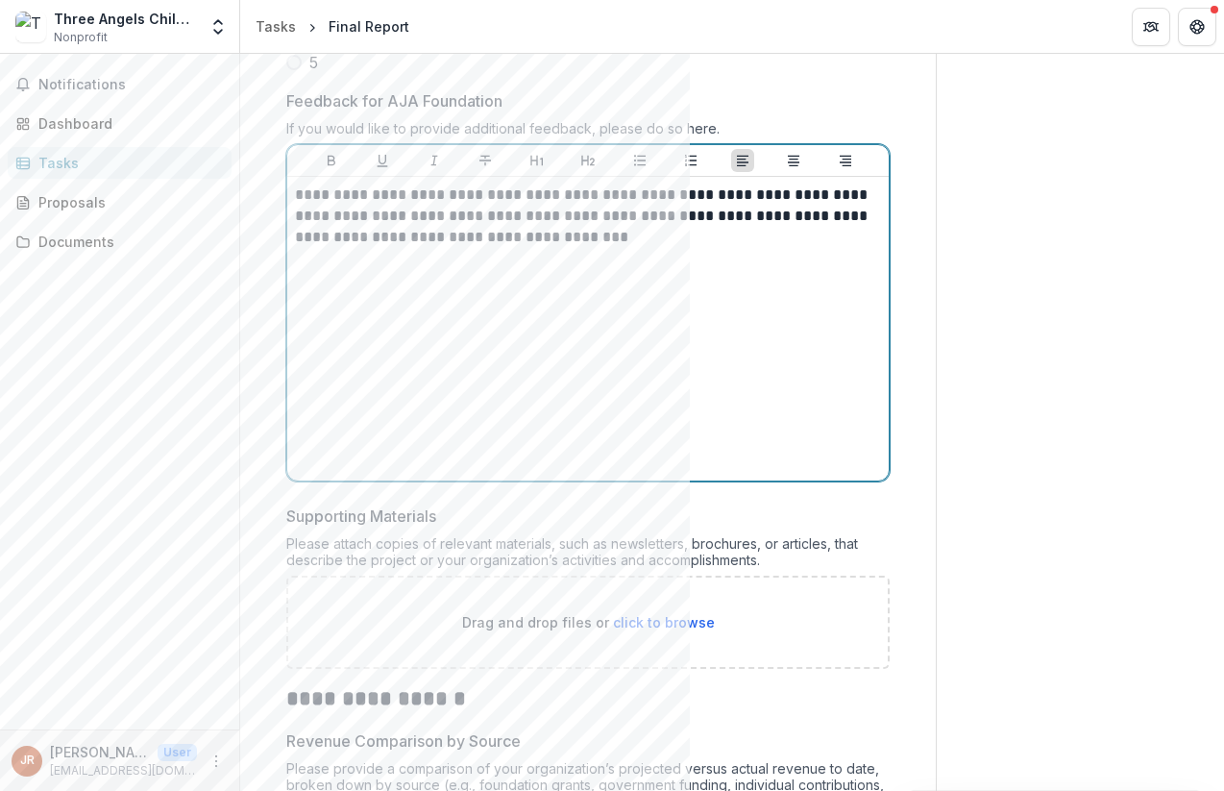
scroll to position [2640, 0]
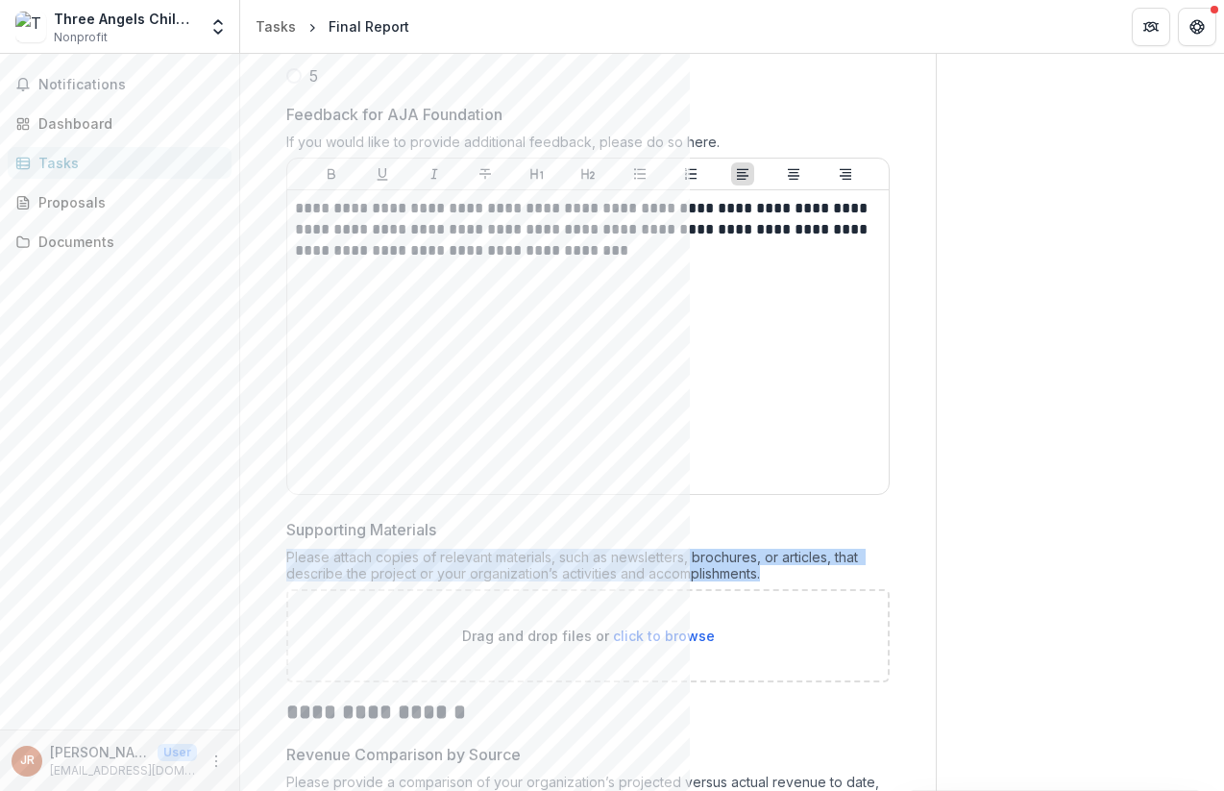
drag, startPoint x: 767, startPoint y: 574, endPoint x: 283, endPoint y: 551, distance: 484.7
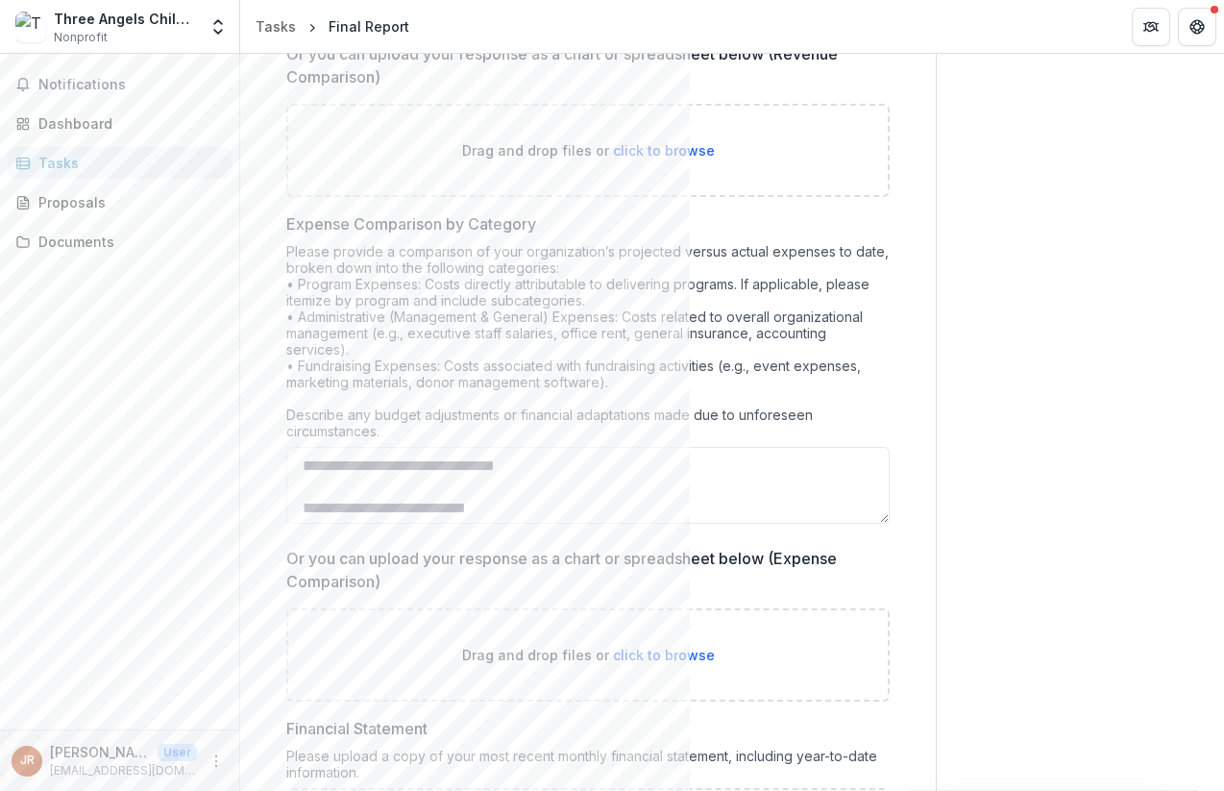
scroll to position [3942, 0]
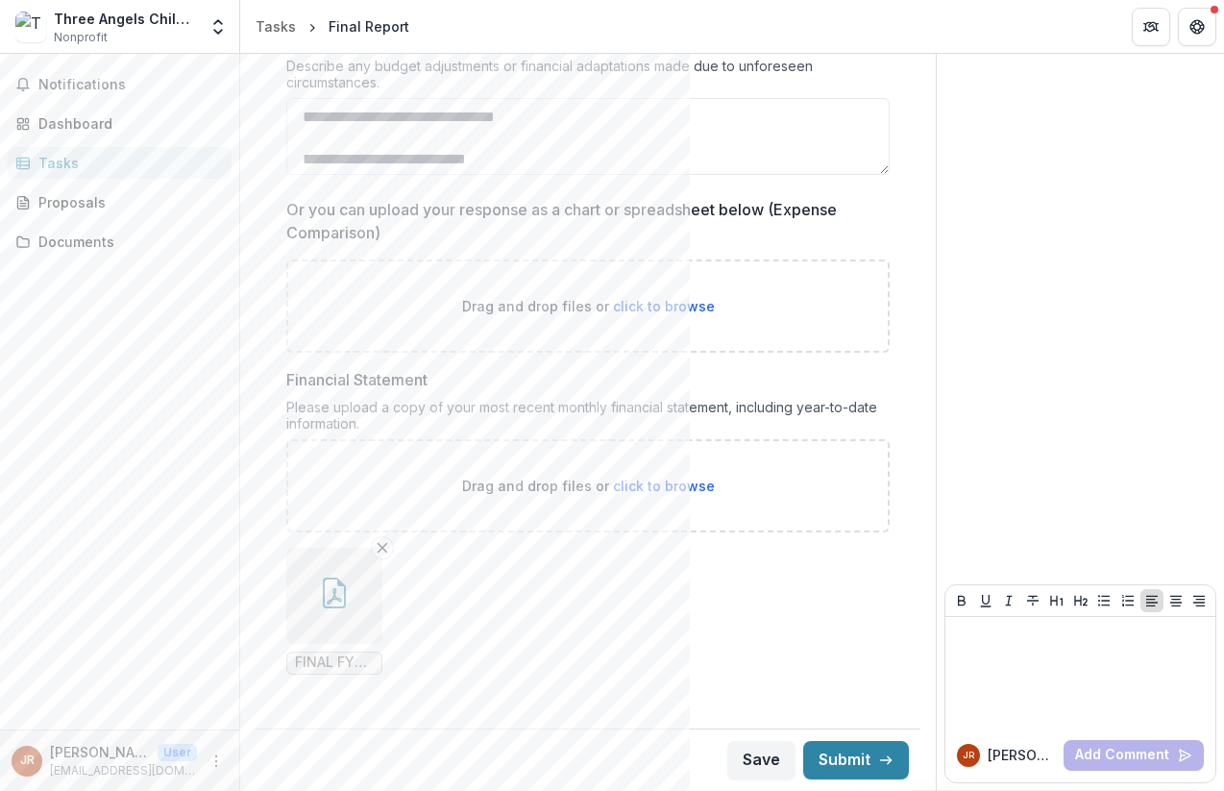
click at [742, 779] on div "Save Submit" at bounding box center [587, 759] width 665 height 62
click at [742, 767] on button "Save" at bounding box center [761, 760] width 68 height 38
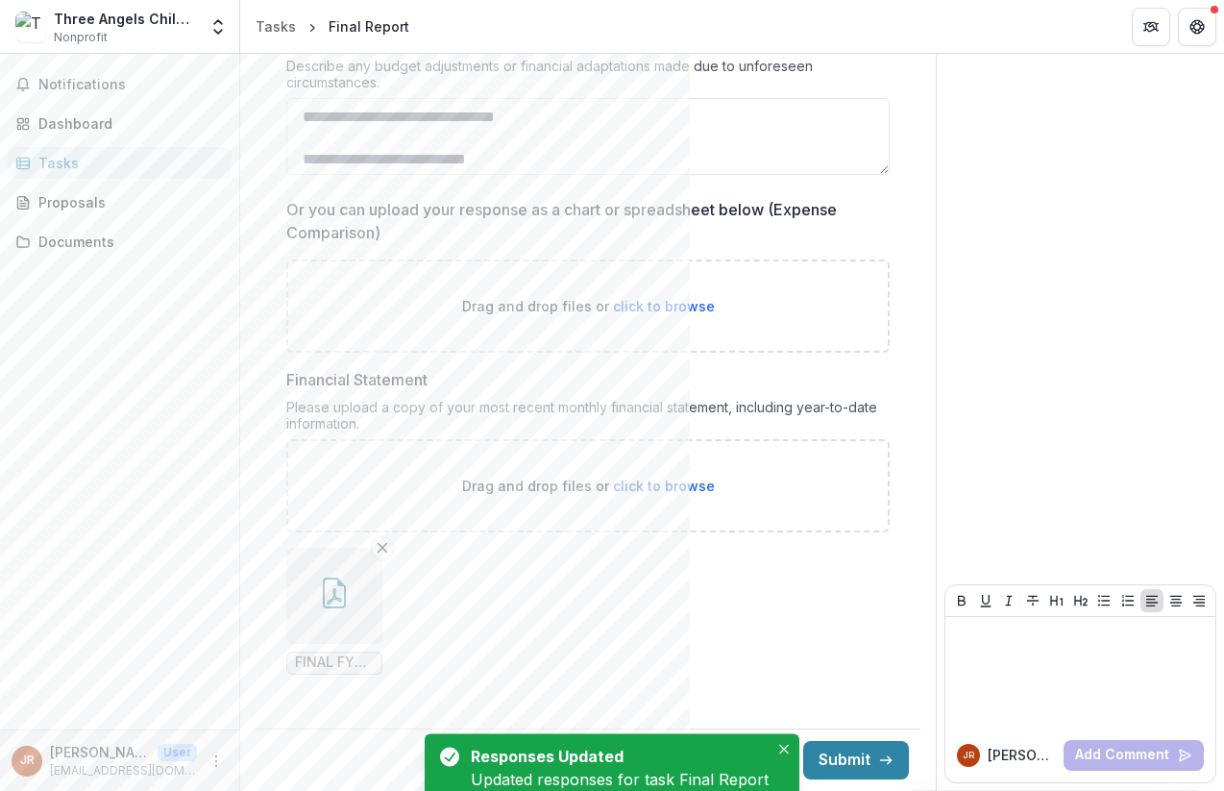
click at [742, 767] on div "Responses Updated Updated responses for task Final Report" at bounding box center [620, 767] width 298 height 46
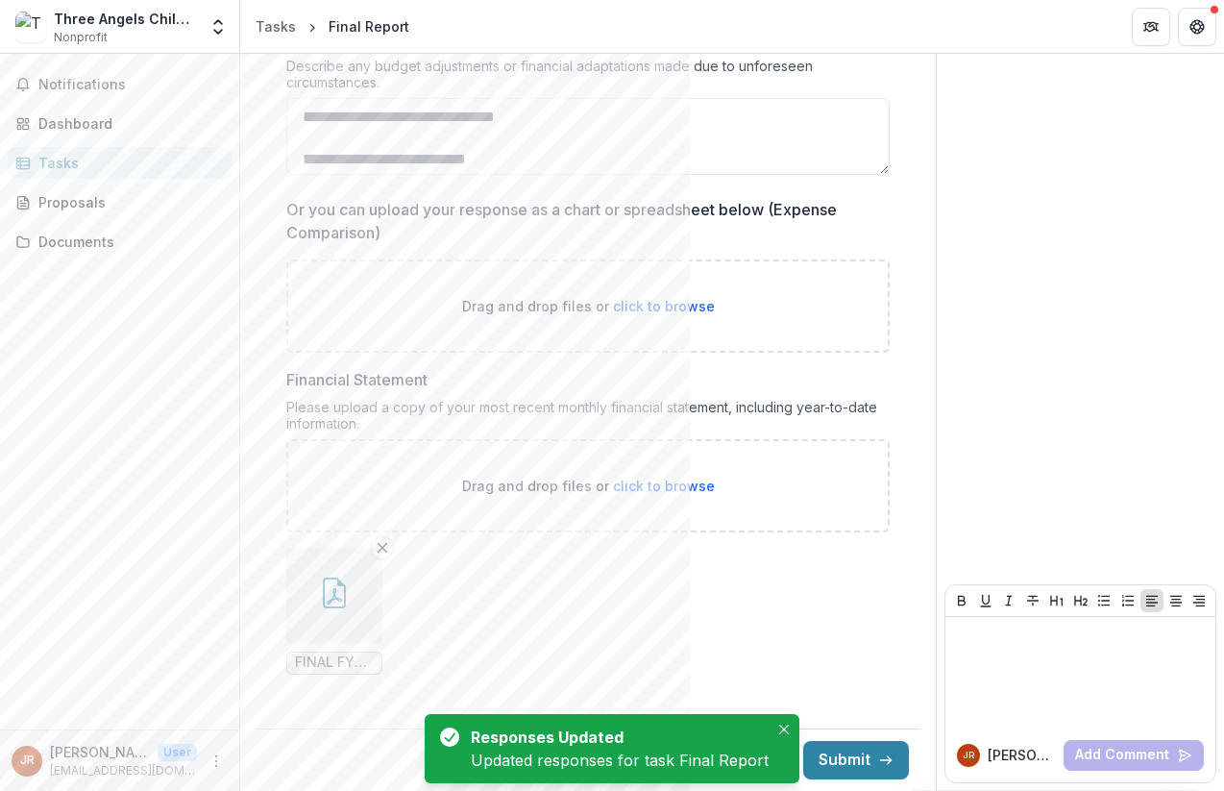
click at [686, 667] on ul "FINAL FY 2024-25 TACR 990 - PUBLIC.pdf" at bounding box center [587, 610] width 603 height 127
